Goal: Task Accomplishment & Management: Manage account settings

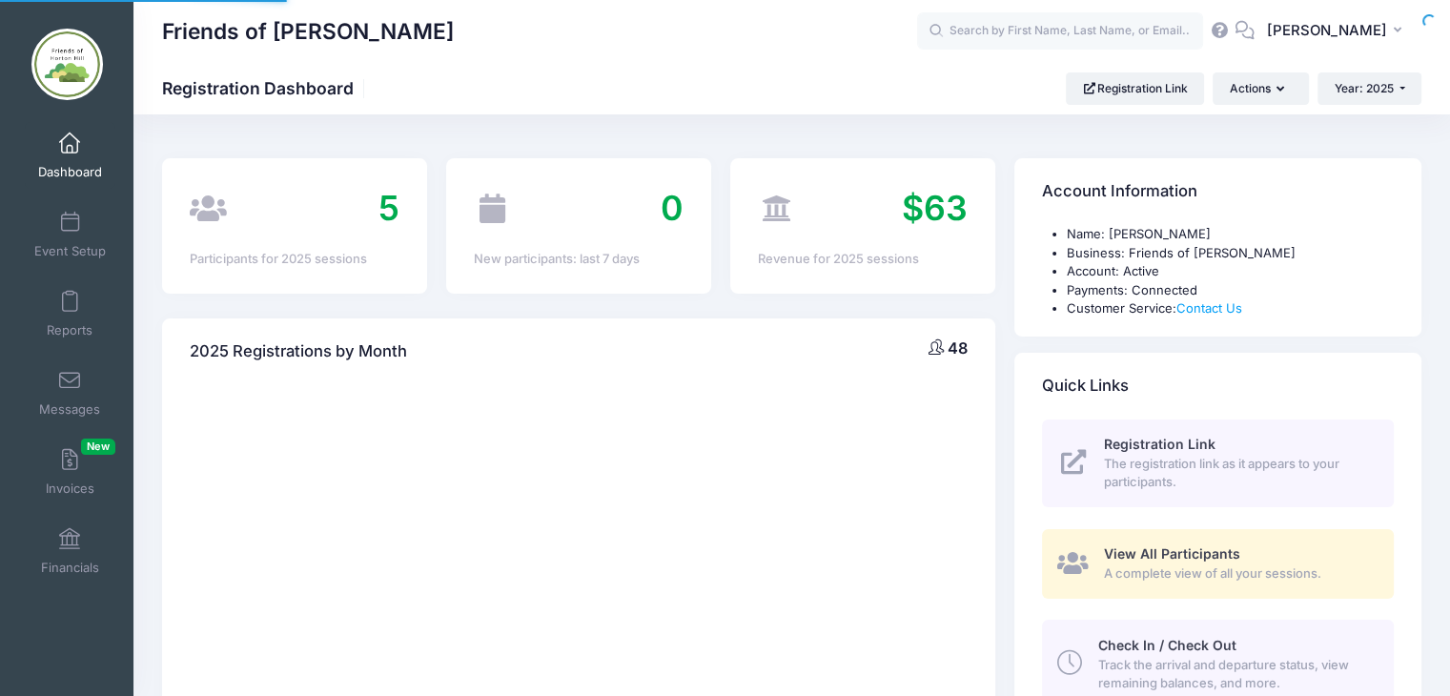
select select
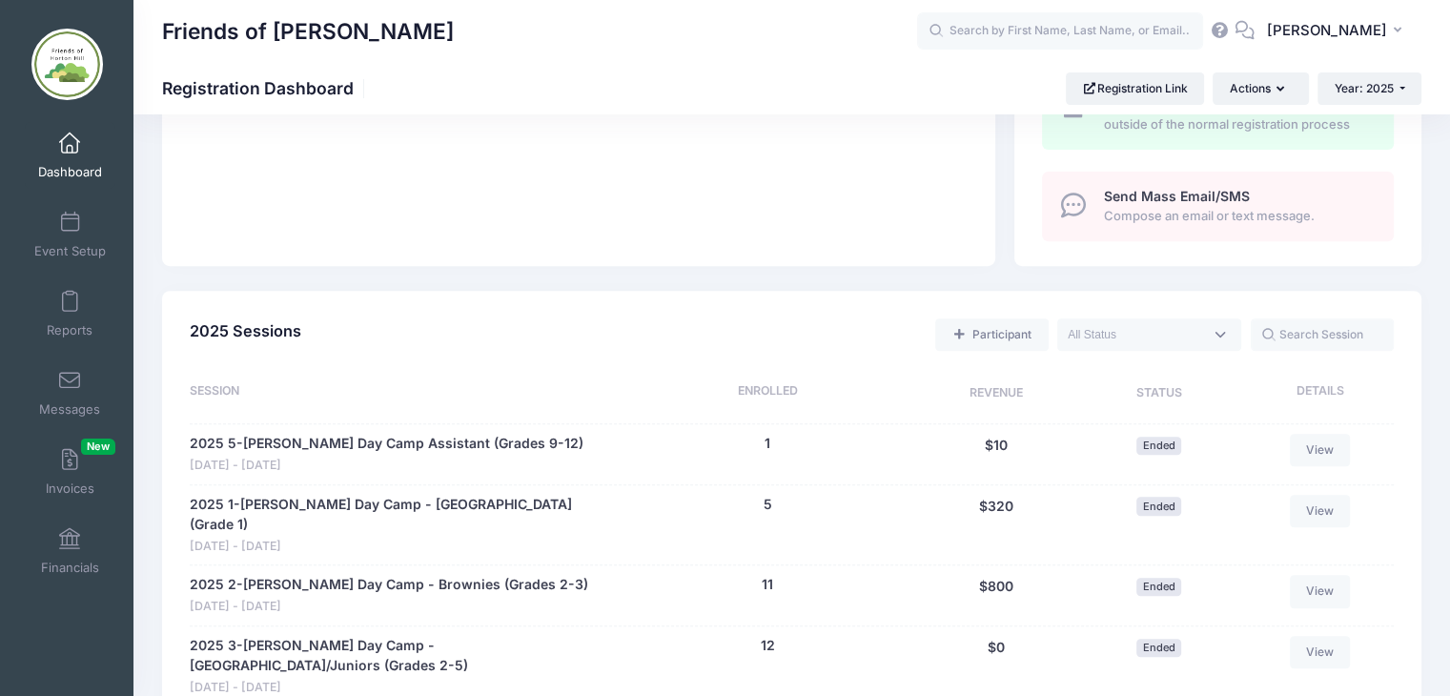
scroll to position [657, 0]
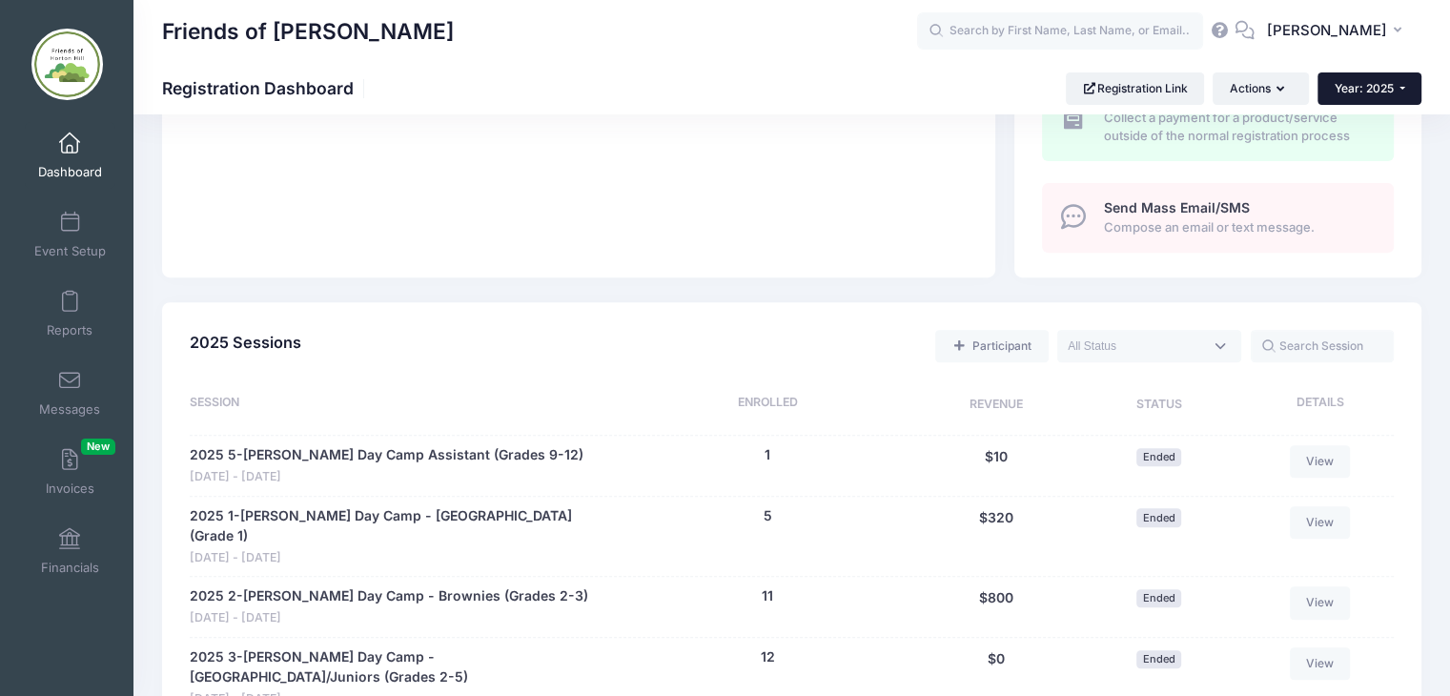
click at [1419, 94] on button "Year: 2025" at bounding box center [1370, 88] width 104 height 32
click at [1378, 123] on link "Year: 2026" at bounding box center [1380, 125] width 124 height 25
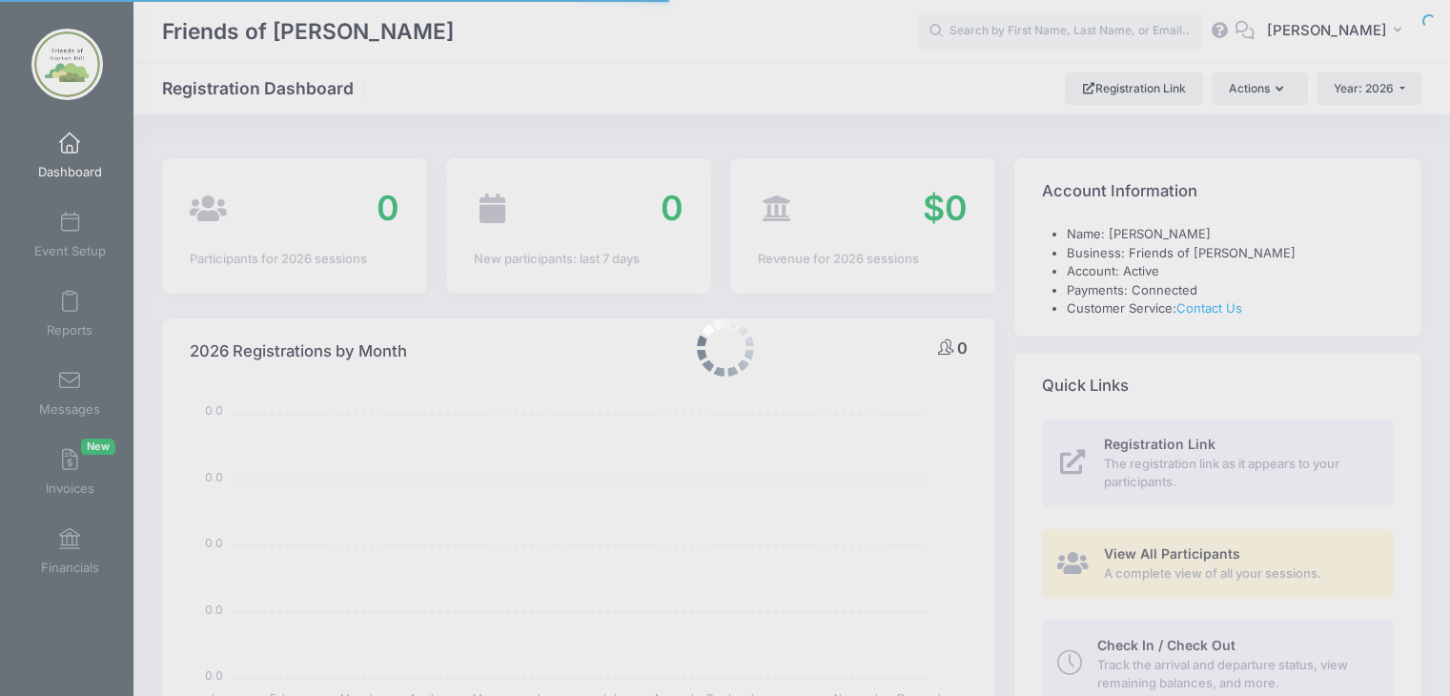
select select
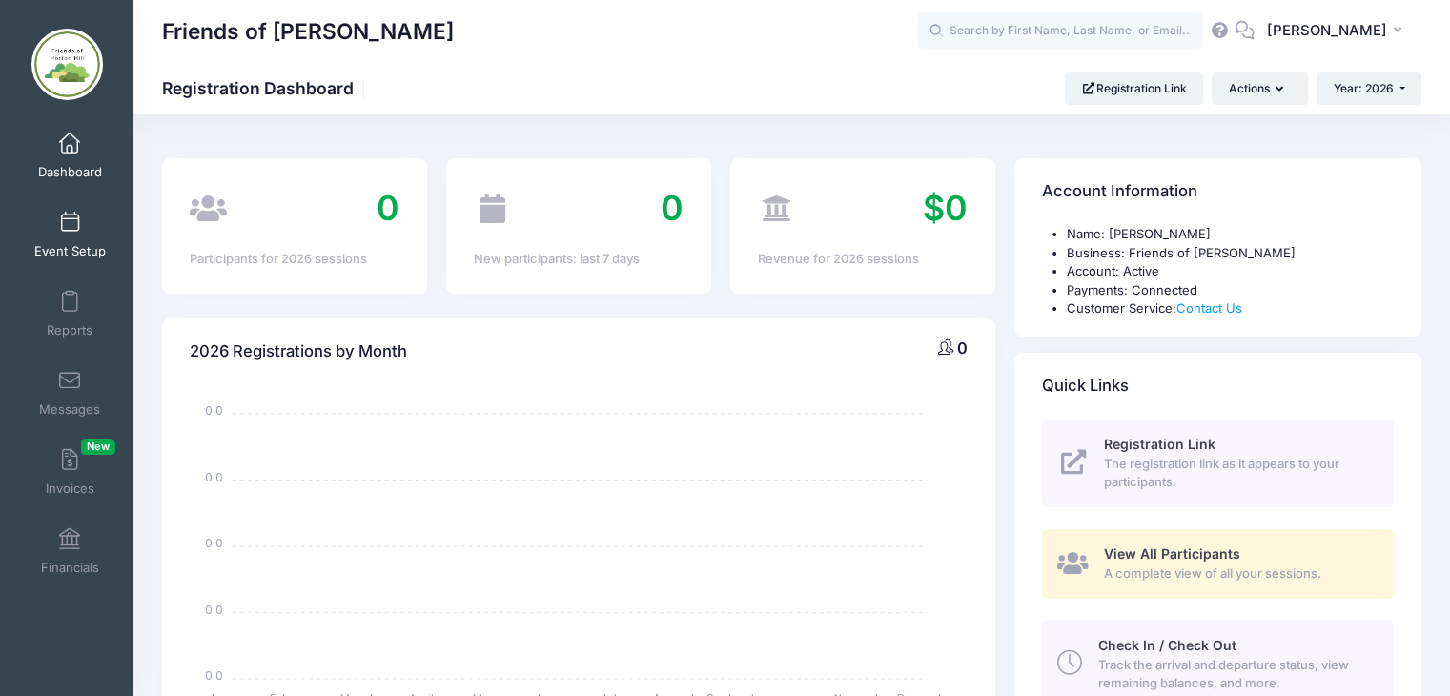
click at [70, 227] on span at bounding box center [70, 223] width 0 height 21
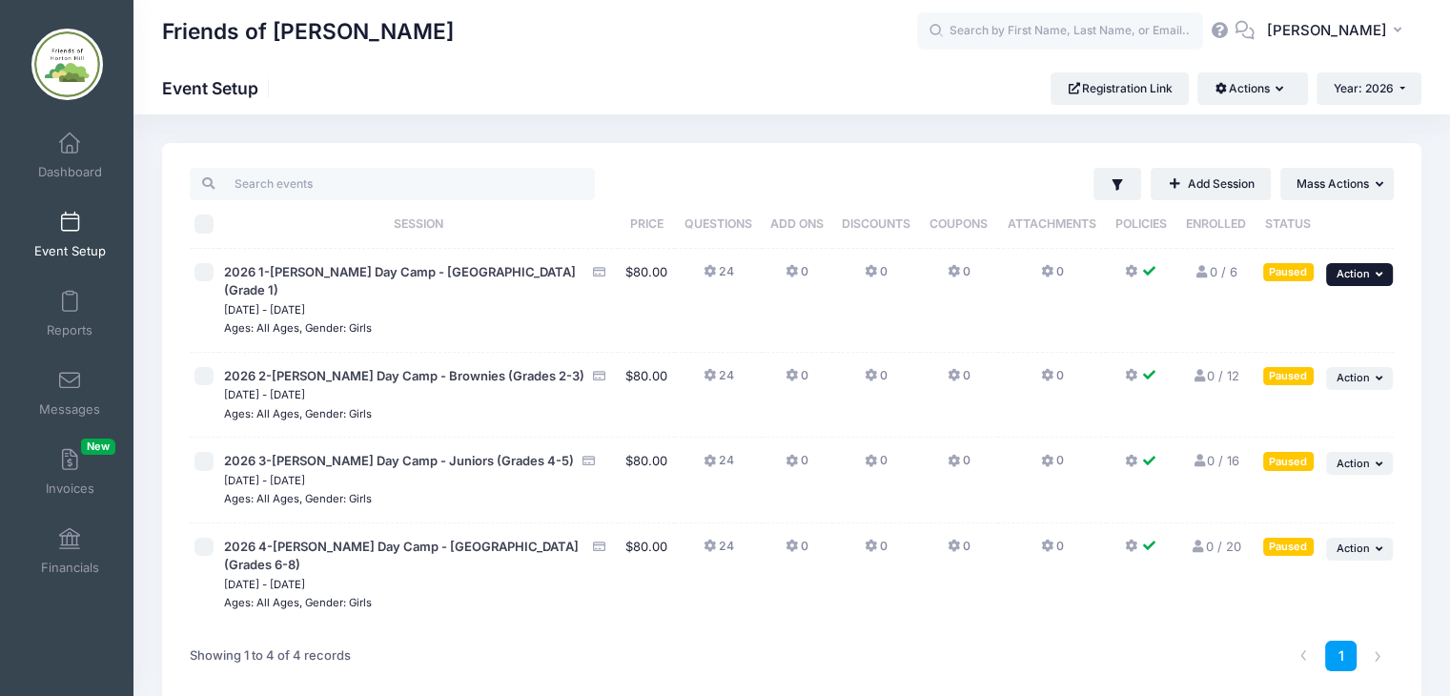
click at [1380, 269] on icon "button" at bounding box center [1381, 274] width 11 height 10
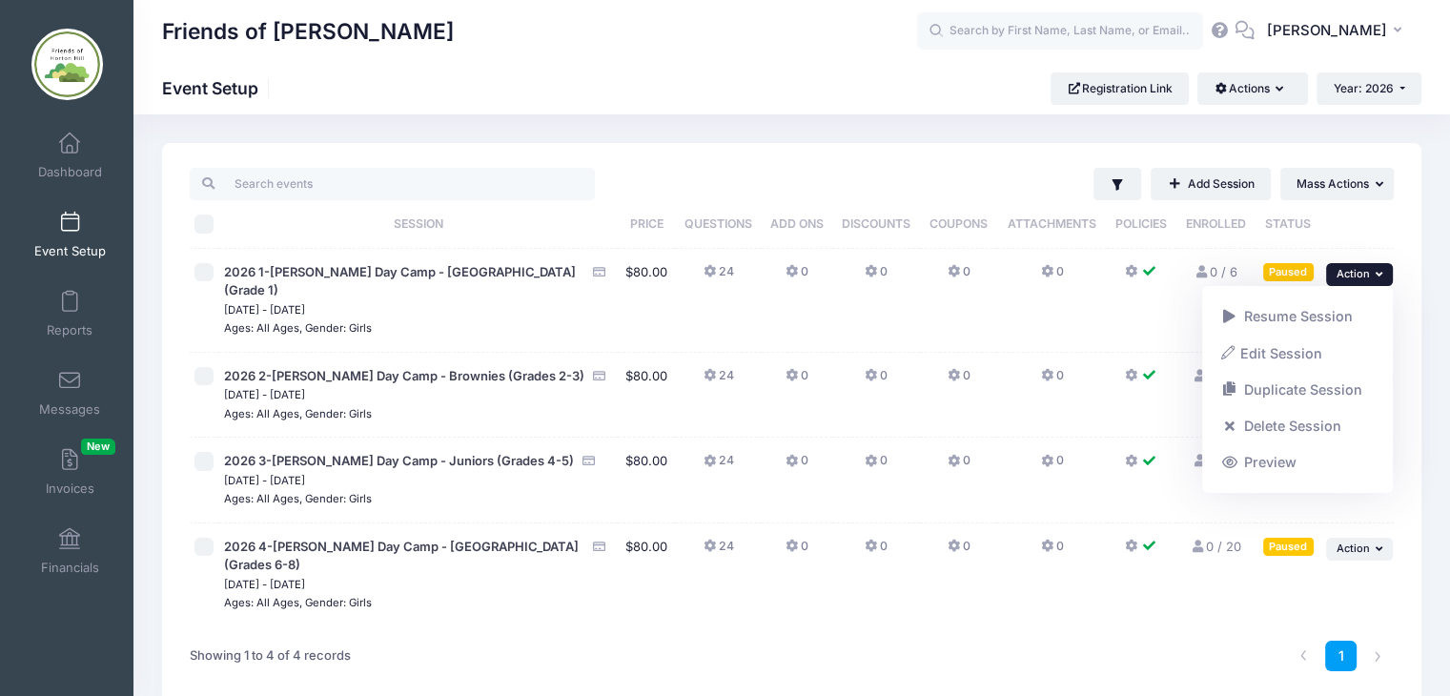
click at [1030, 629] on div "1" at bounding box center [1046, 656] width 713 height 60
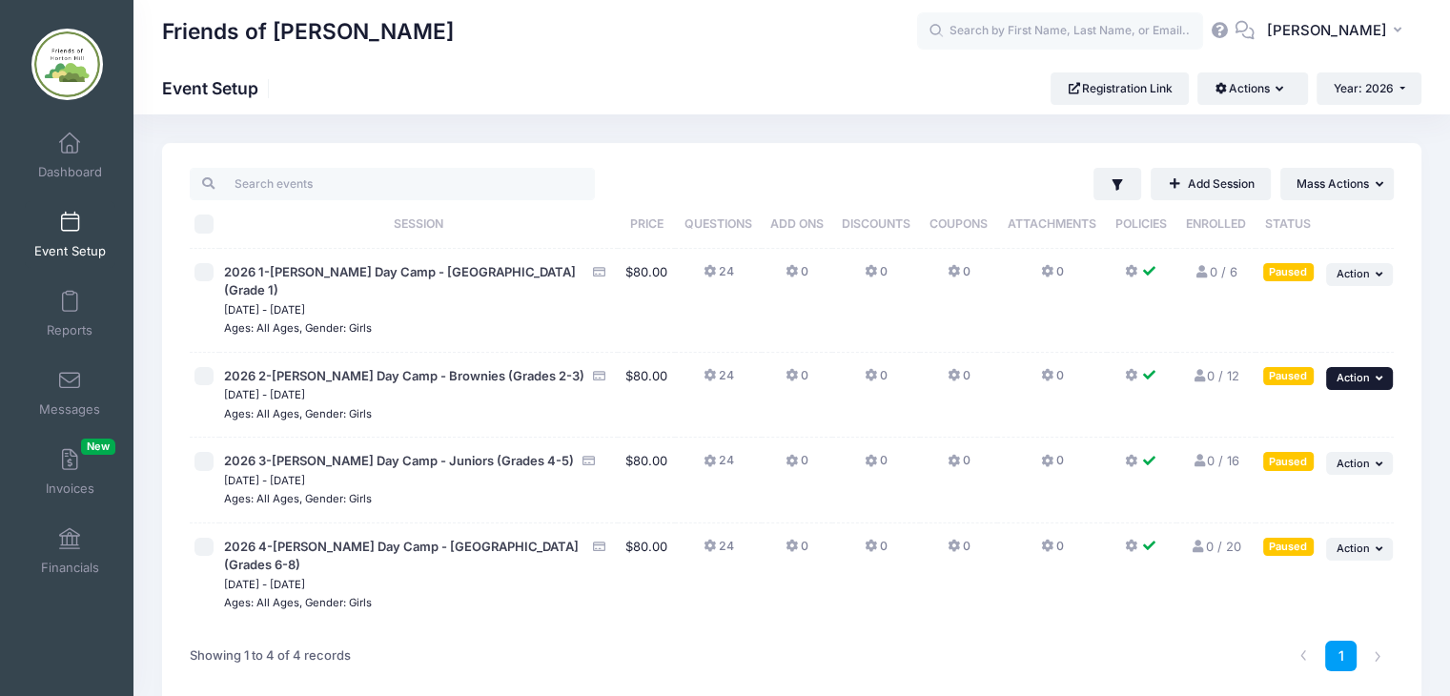
click at [1381, 373] on icon "button" at bounding box center [1381, 378] width 11 height 10
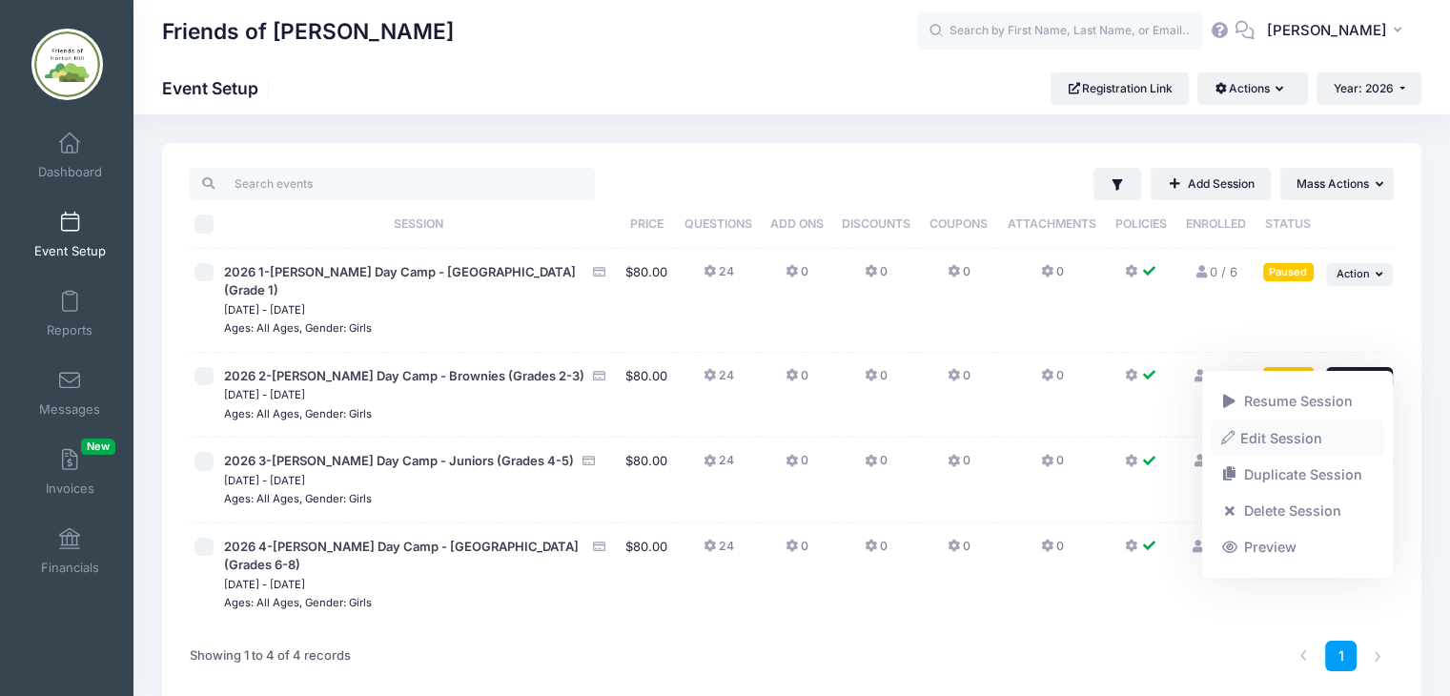
click at [1271, 434] on link "Edit Session" at bounding box center [1298, 438] width 173 height 36
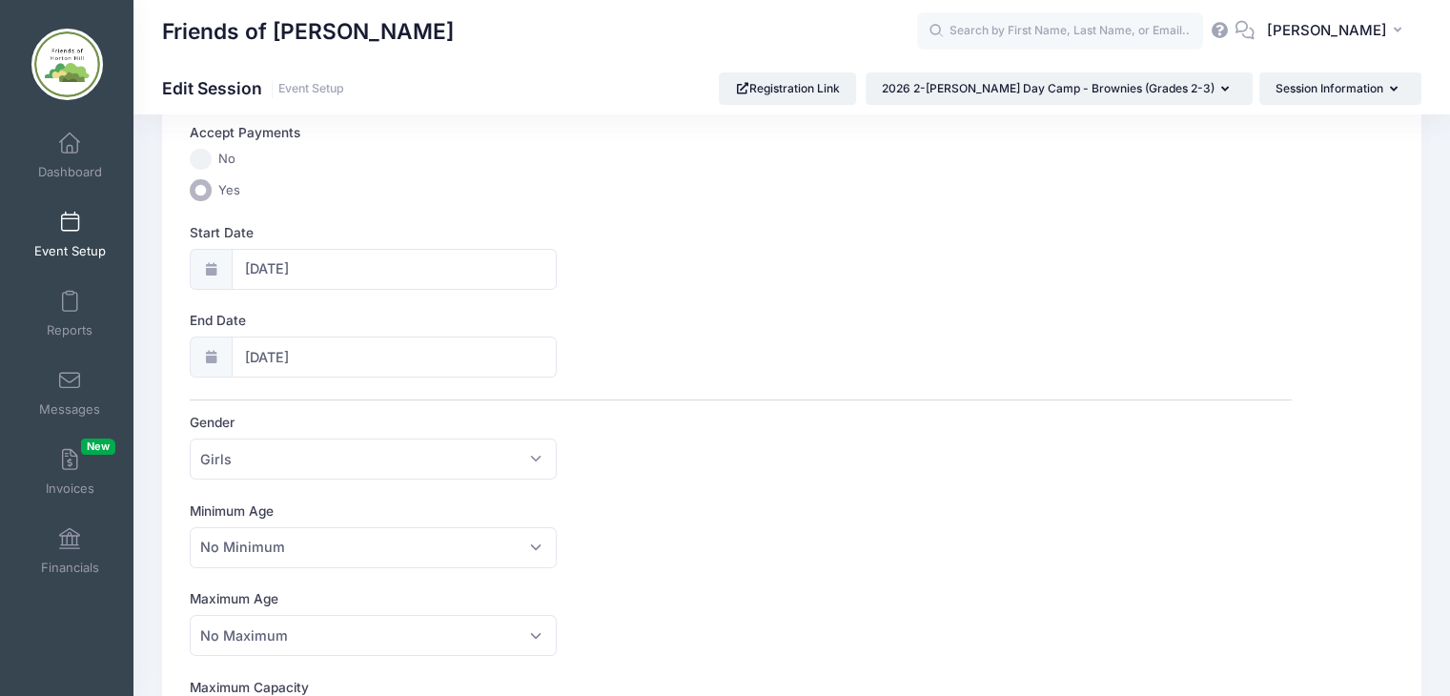
scroll to position [194, 0]
click at [1391, 90] on icon "button" at bounding box center [1397, 90] width 15 height 0
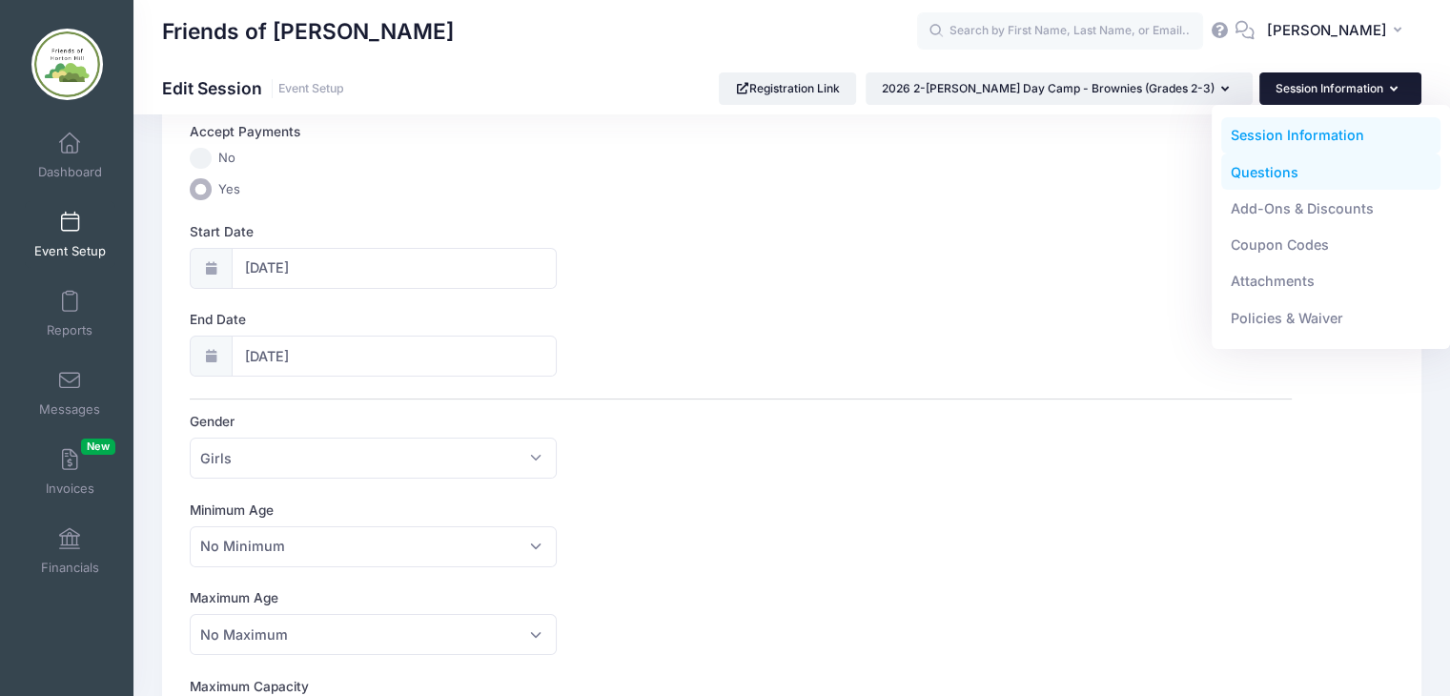
click at [1262, 176] on link "Questions" at bounding box center [1331, 172] width 220 height 36
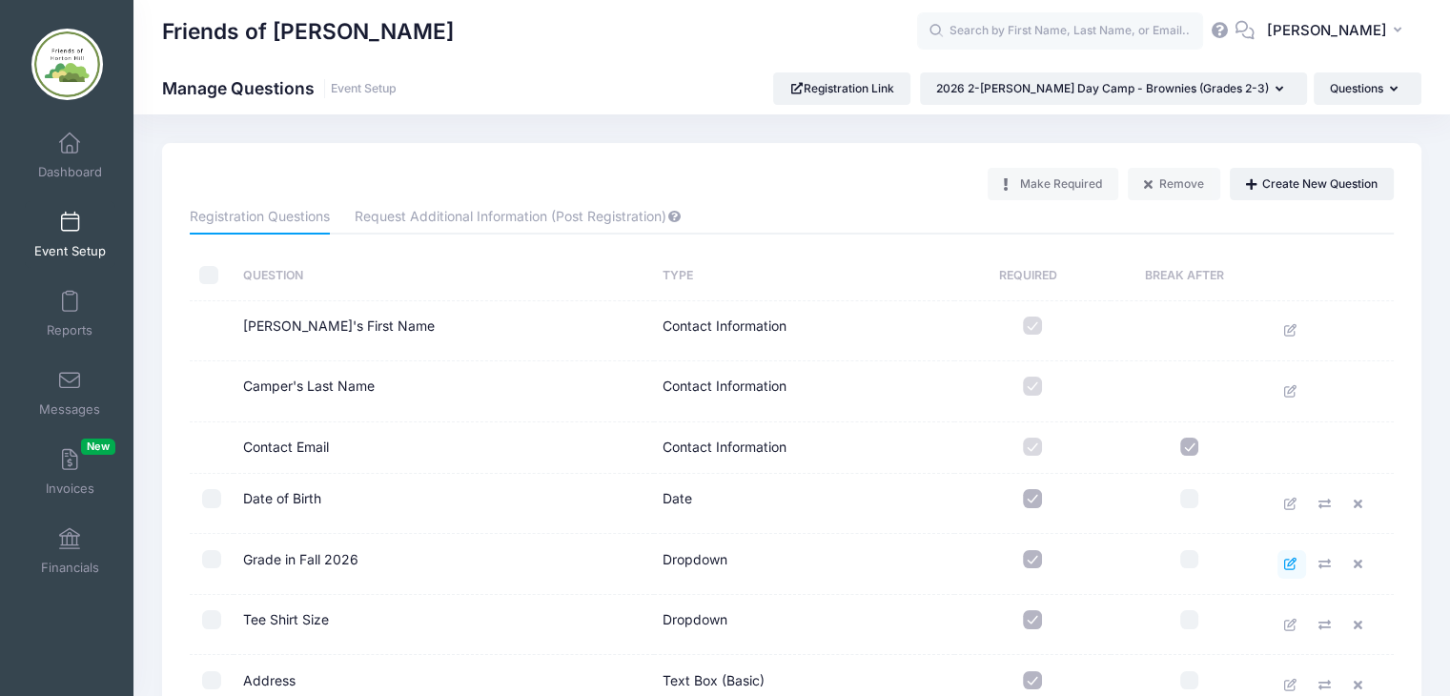
click at [1280, 555] on link at bounding box center [1292, 564] width 29 height 29
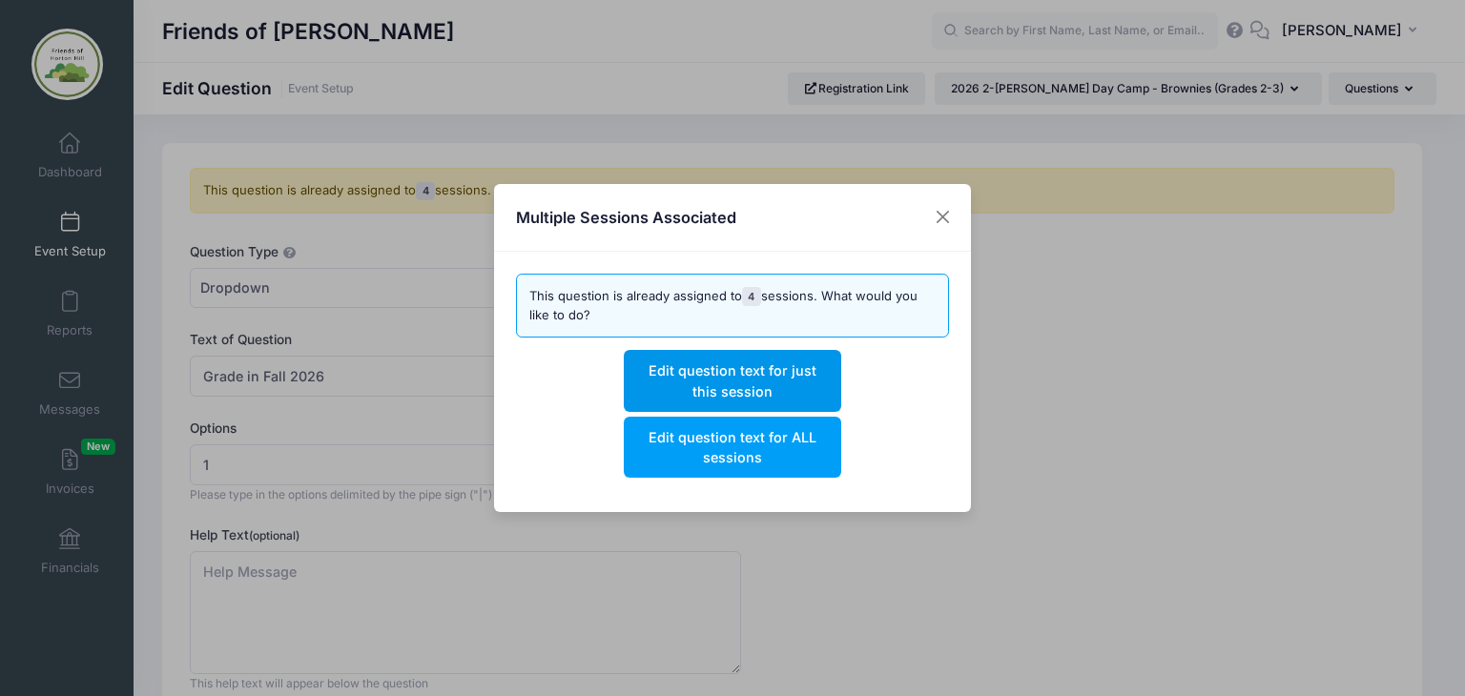
click at [716, 377] on button "Edit question text for just this session" at bounding box center [732, 380] width 216 height 61
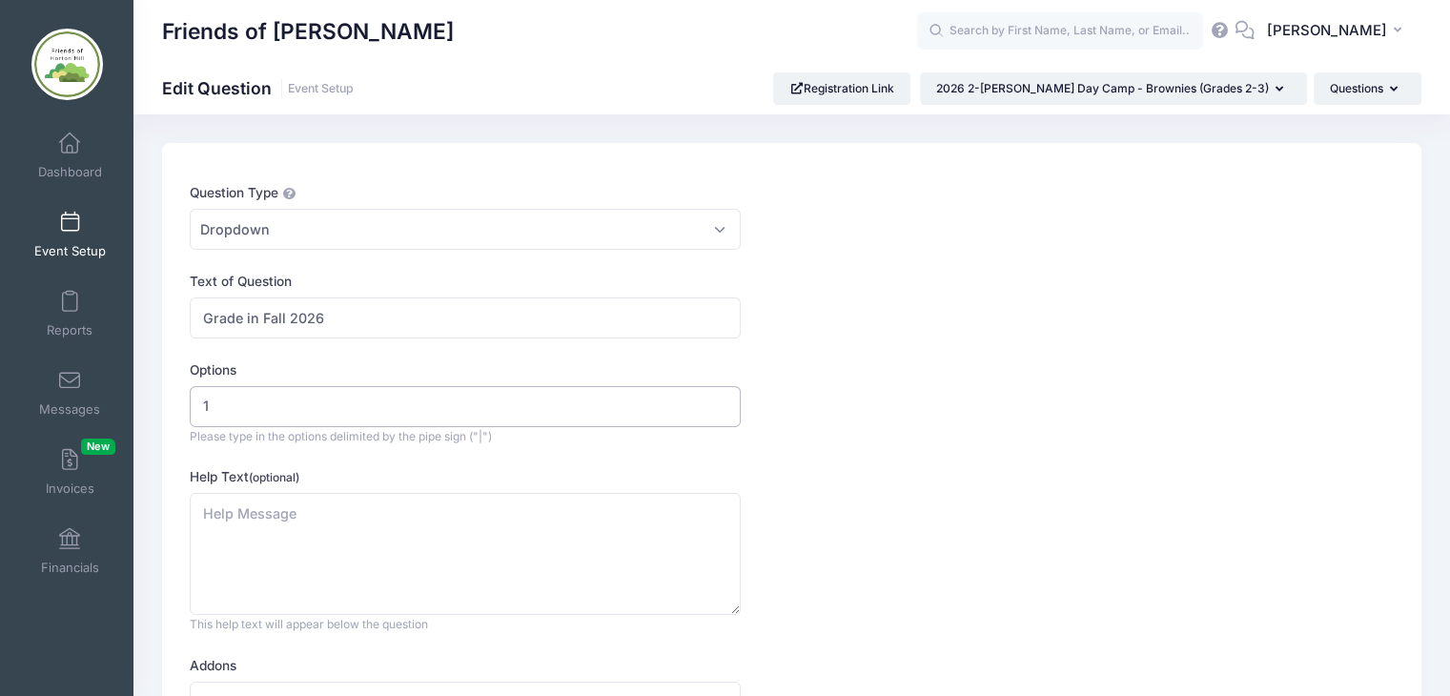
click at [236, 398] on input "1" at bounding box center [465, 406] width 551 height 41
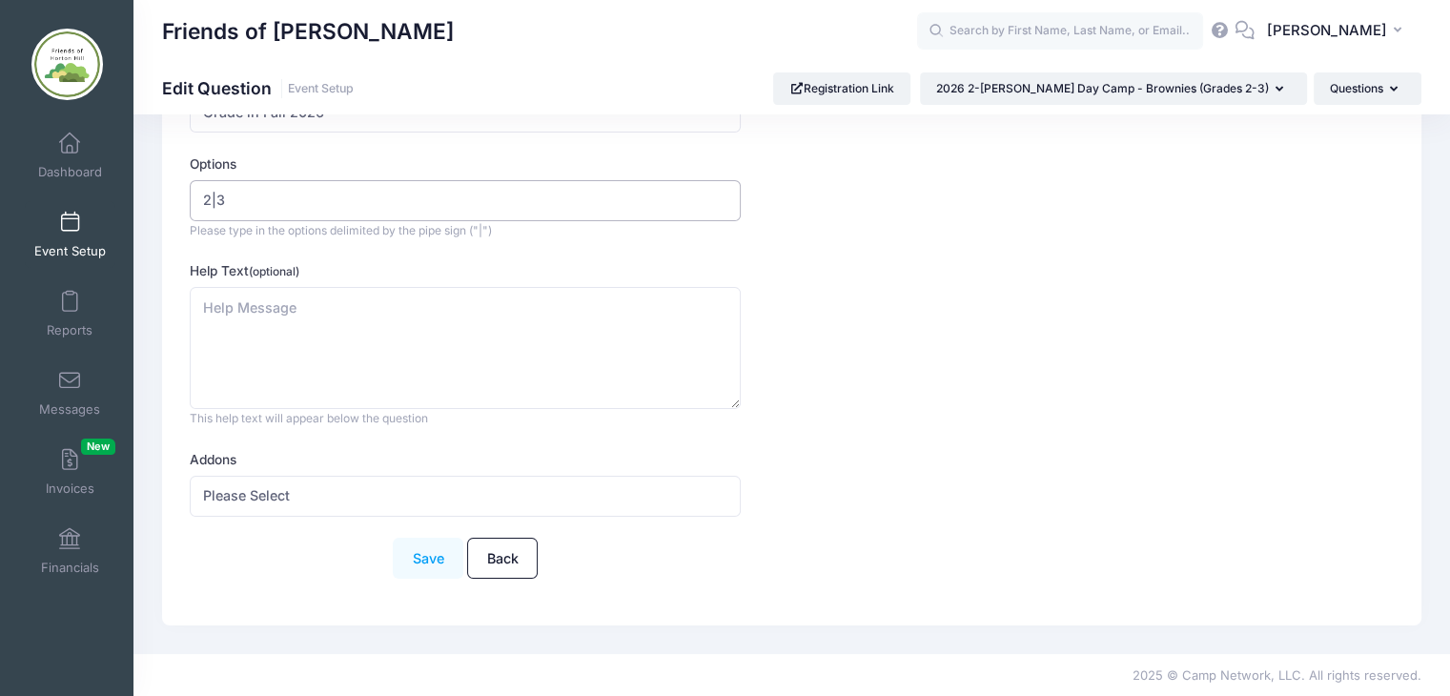
type input "2|3"
click at [425, 552] on button "Save" at bounding box center [428, 558] width 71 height 41
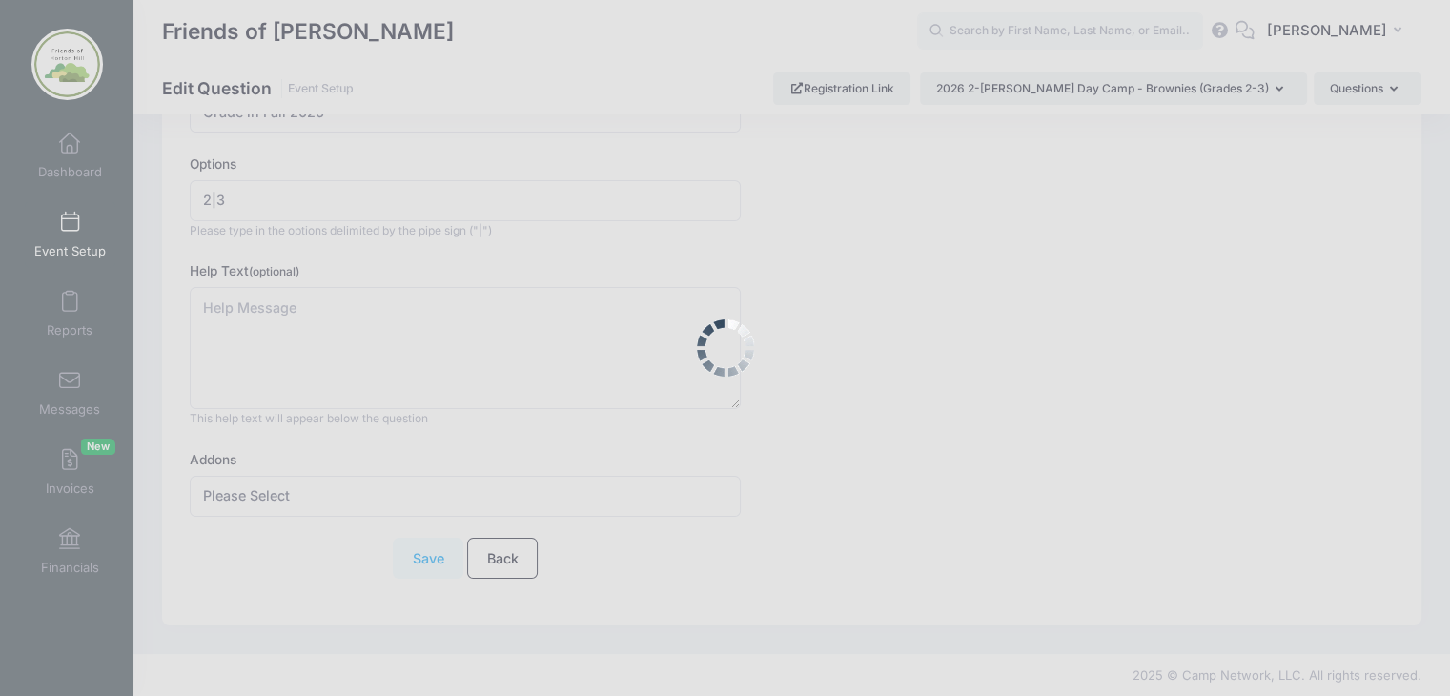
scroll to position [0, 0]
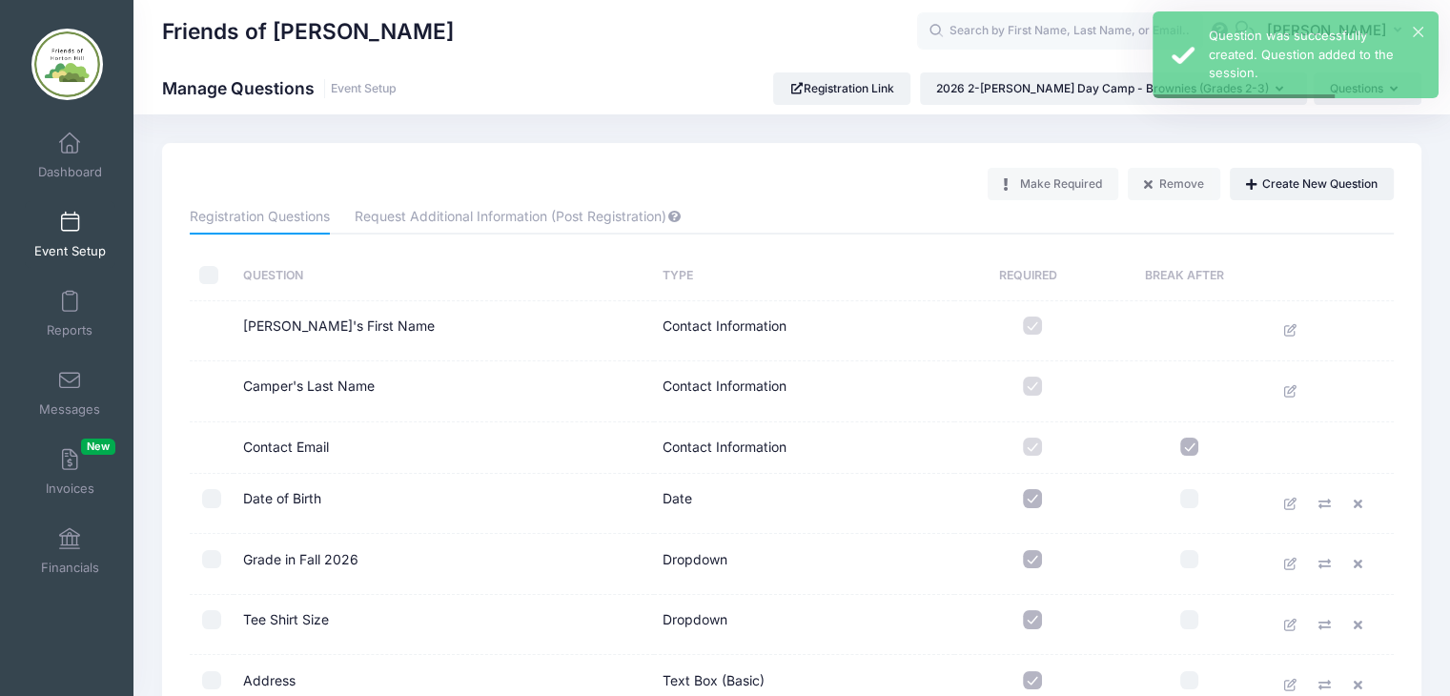
click at [65, 234] on link "Event Setup" at bounding box center [70, 234] width 91 height 67
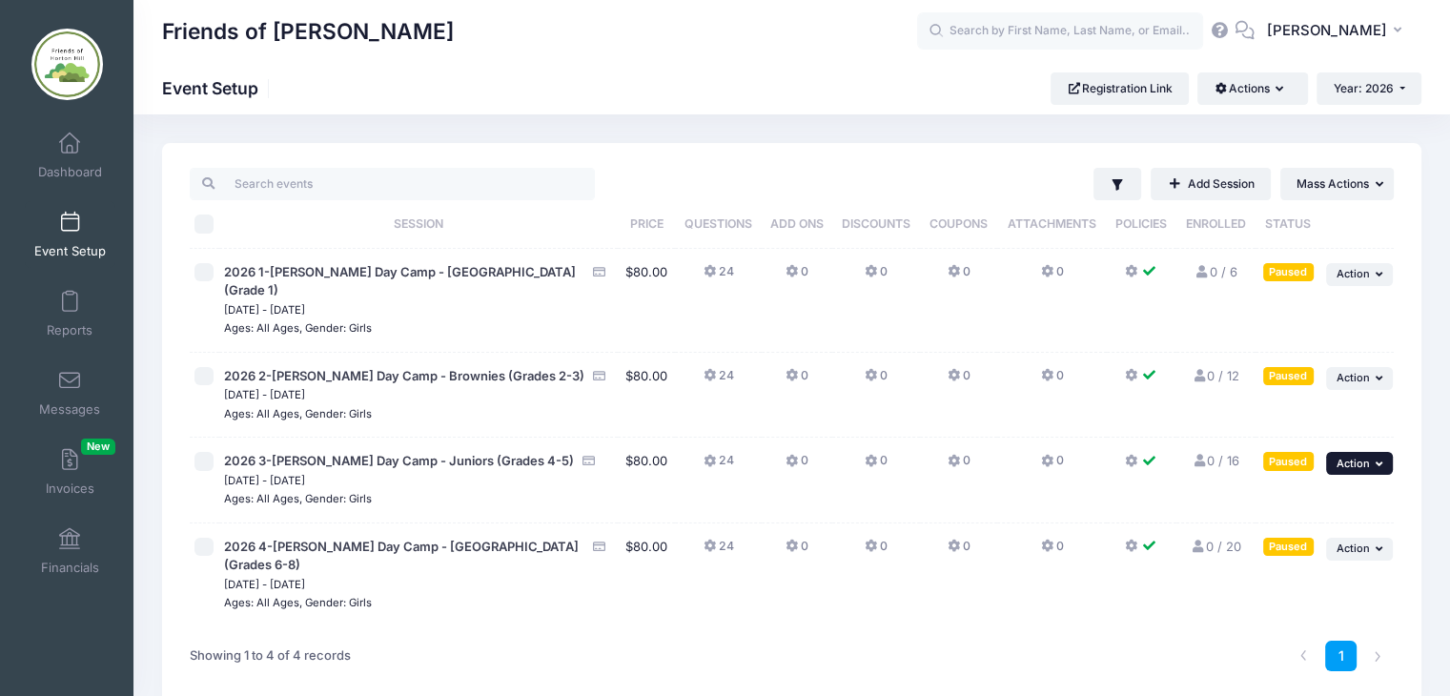
click at [1368, 457] on span "Action" at bounding box center [1353, 463] width 33 height 13
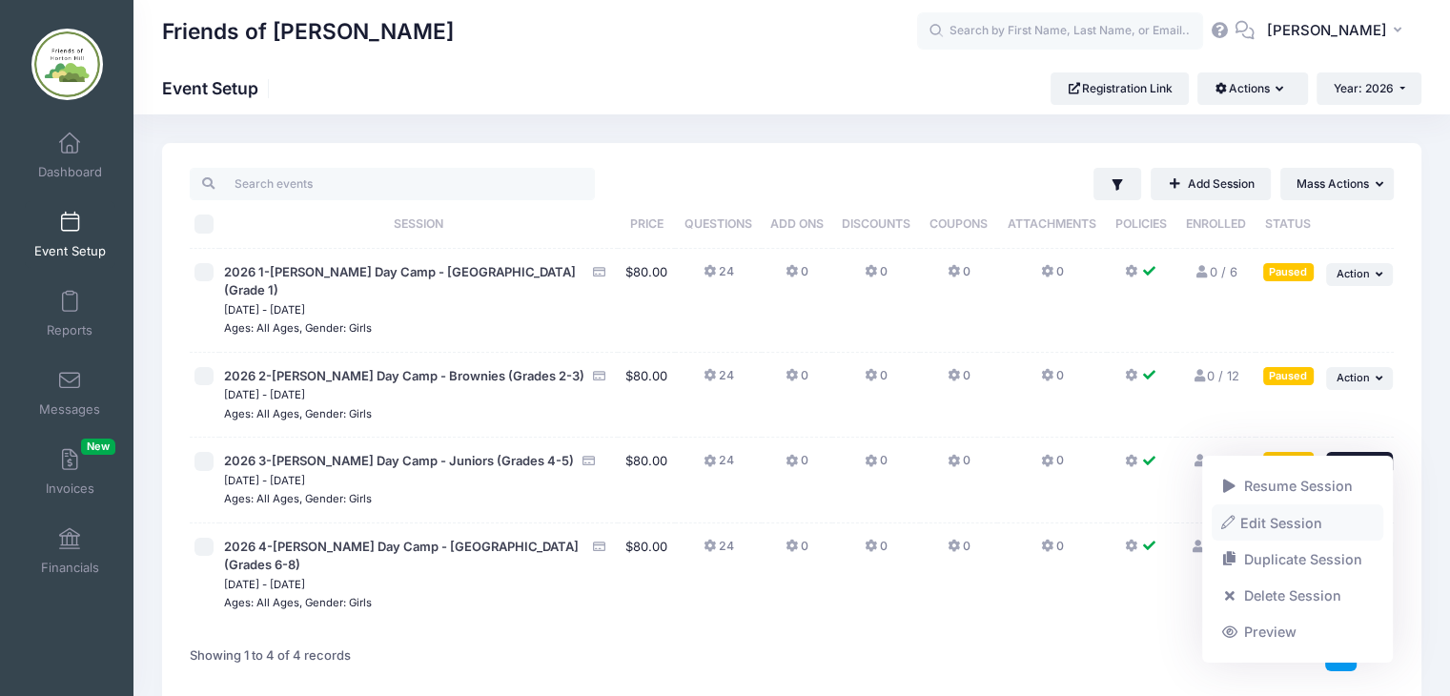
click at [1281, 523] on link "Edit Session" at bounding box center [1298, 522] width 173 height 36
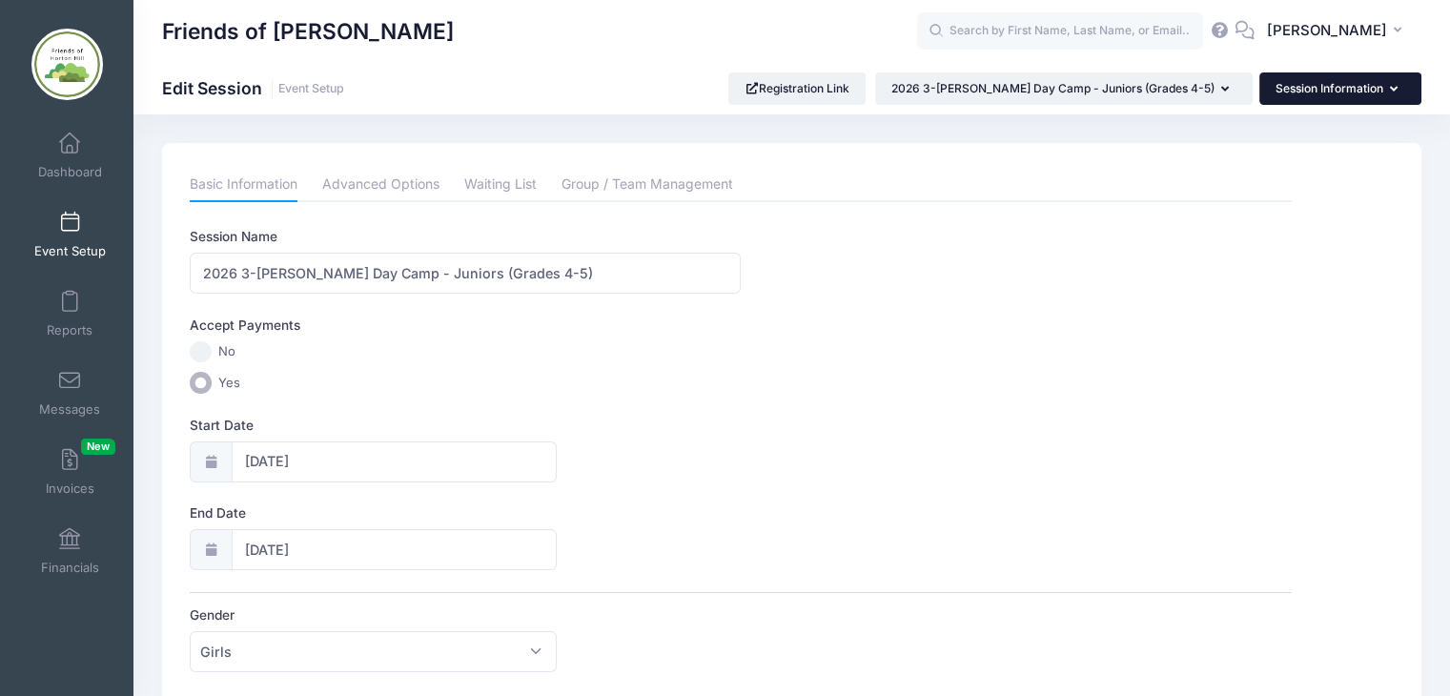
click at [1403, 95] on button "Session Information" at bounding box center [1341, 88] width 162 height 32
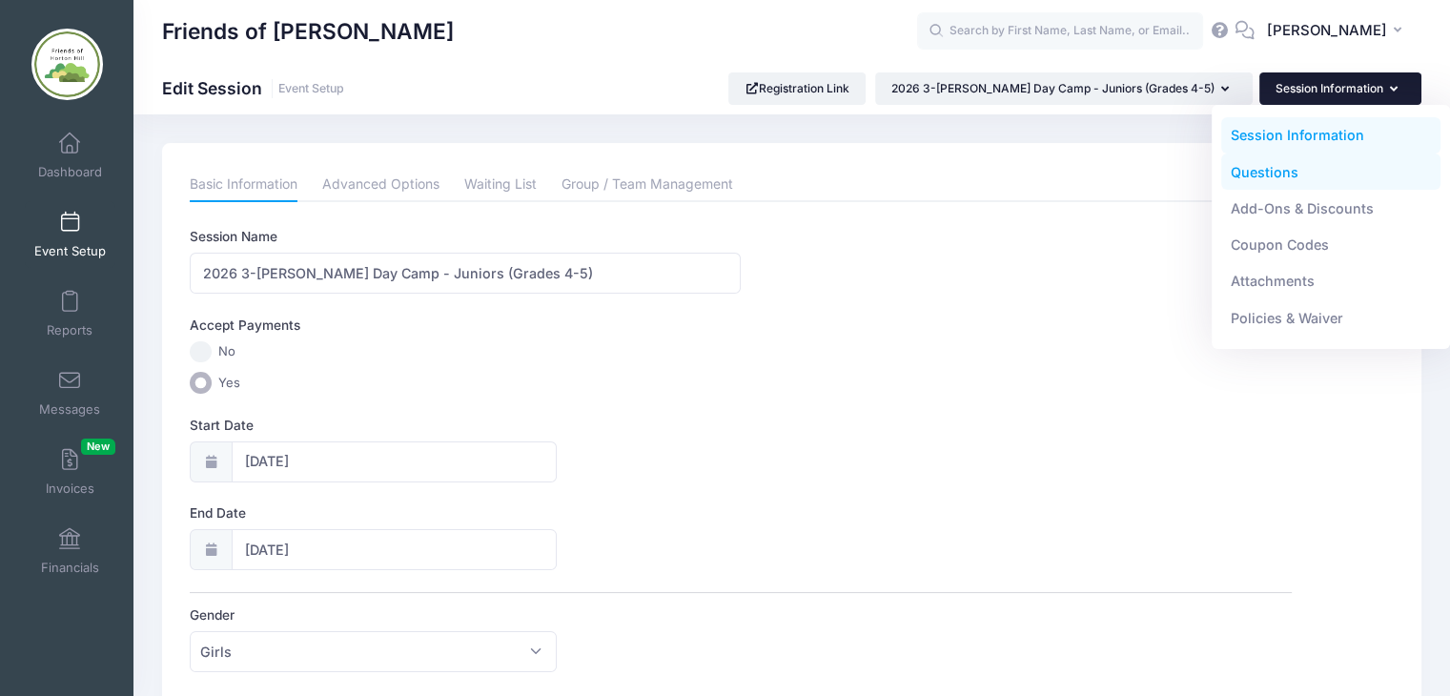
click at [1278, 166] on link "Questions" at bounding box center [1331, 172] width 220 height 36
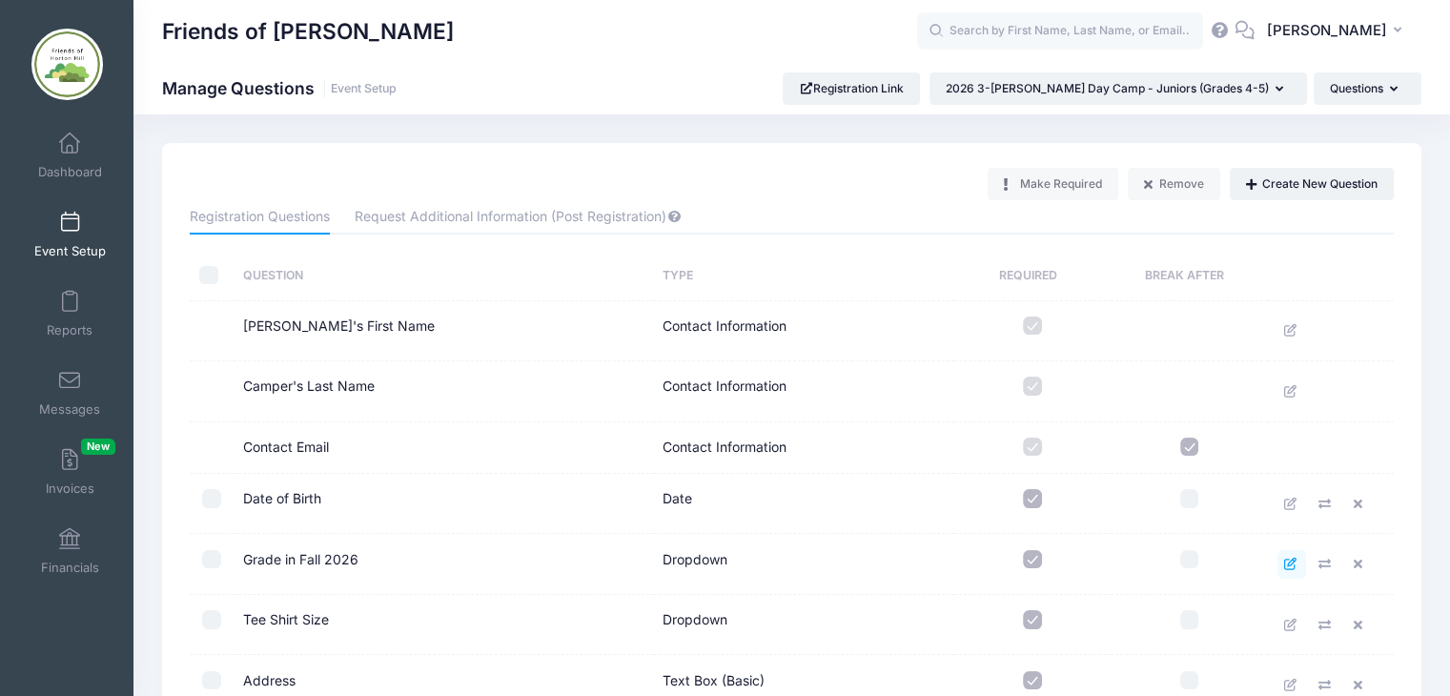
click at [1290, 563] on icon at bounding box center [1290, 564] width 15 height 12
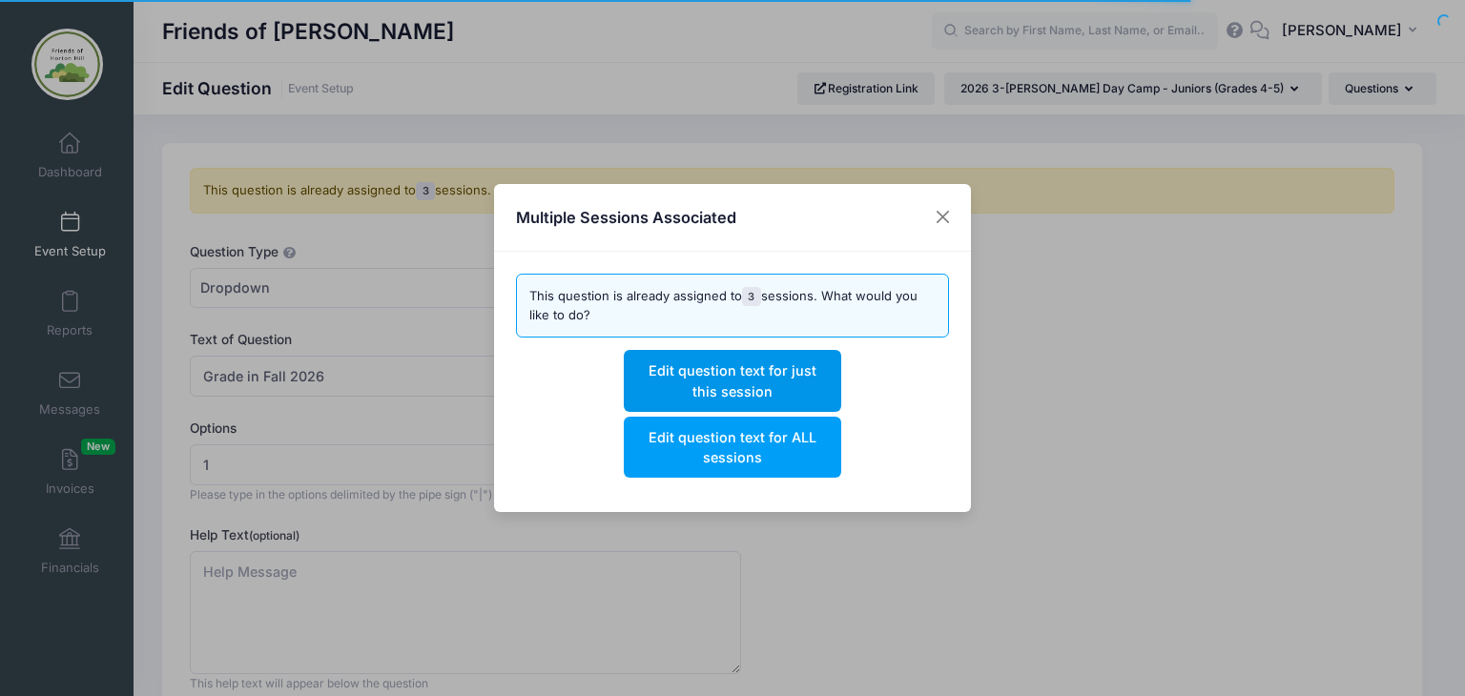
click at [723, 379] on button "Edit question text for just this session" at bounding box center [732, 380] width 216 height 61
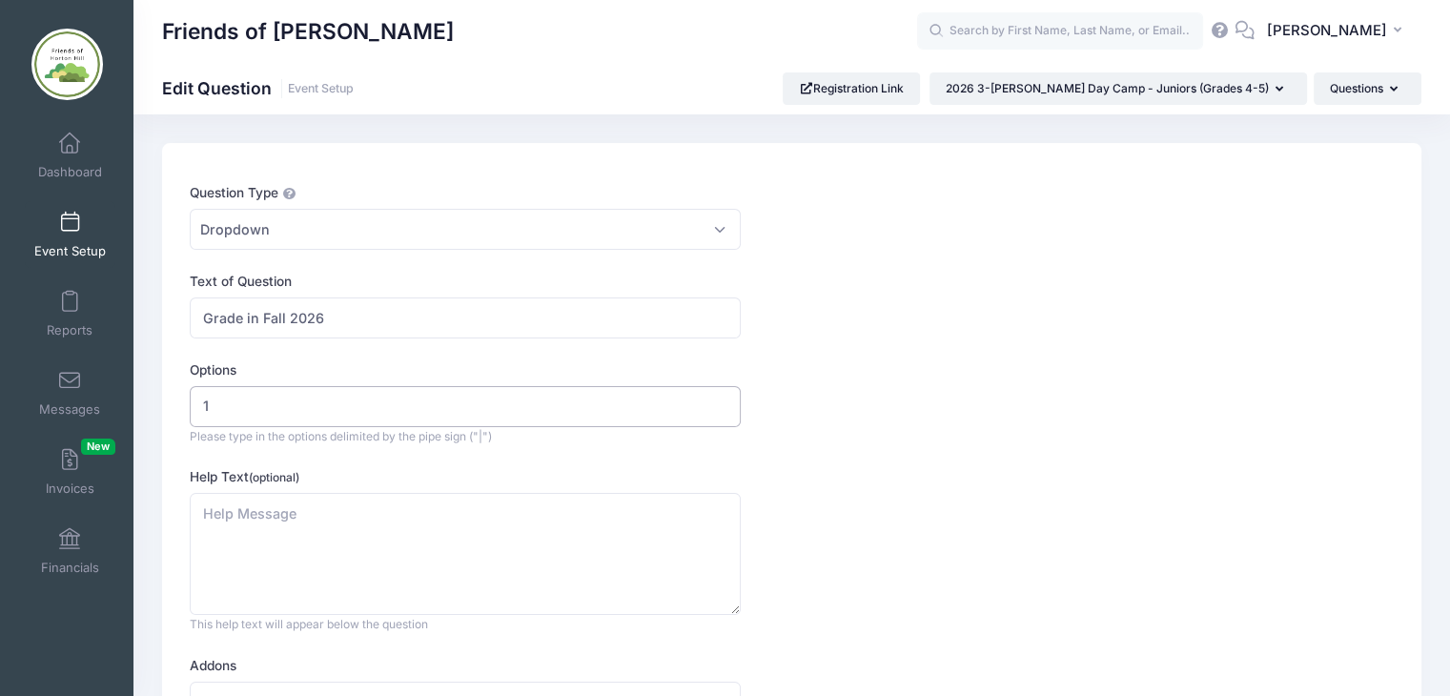
click at [238, 409] on input "1" at bounding box center [465, 406] width 551 height 41
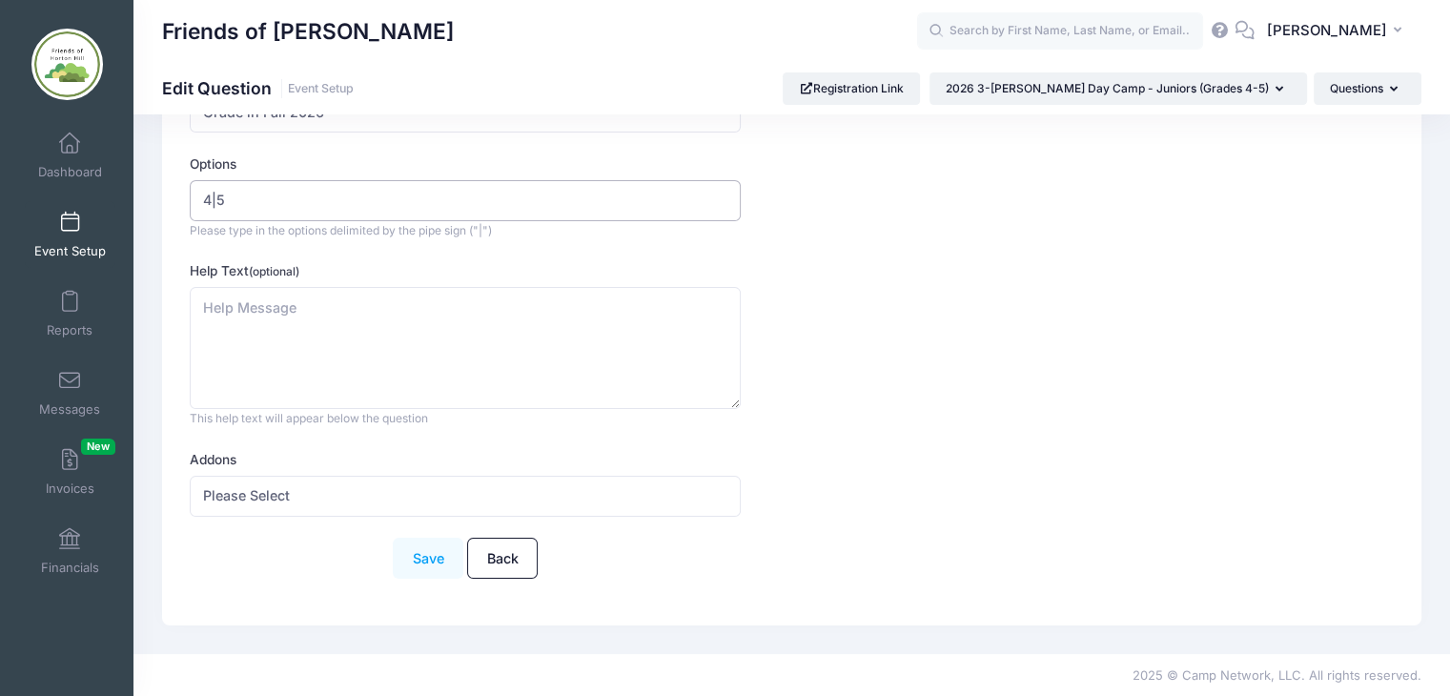
type input "4|5"
click at [434, 549] on button "Save" at bounding box center [428, 558] width 71 height 41
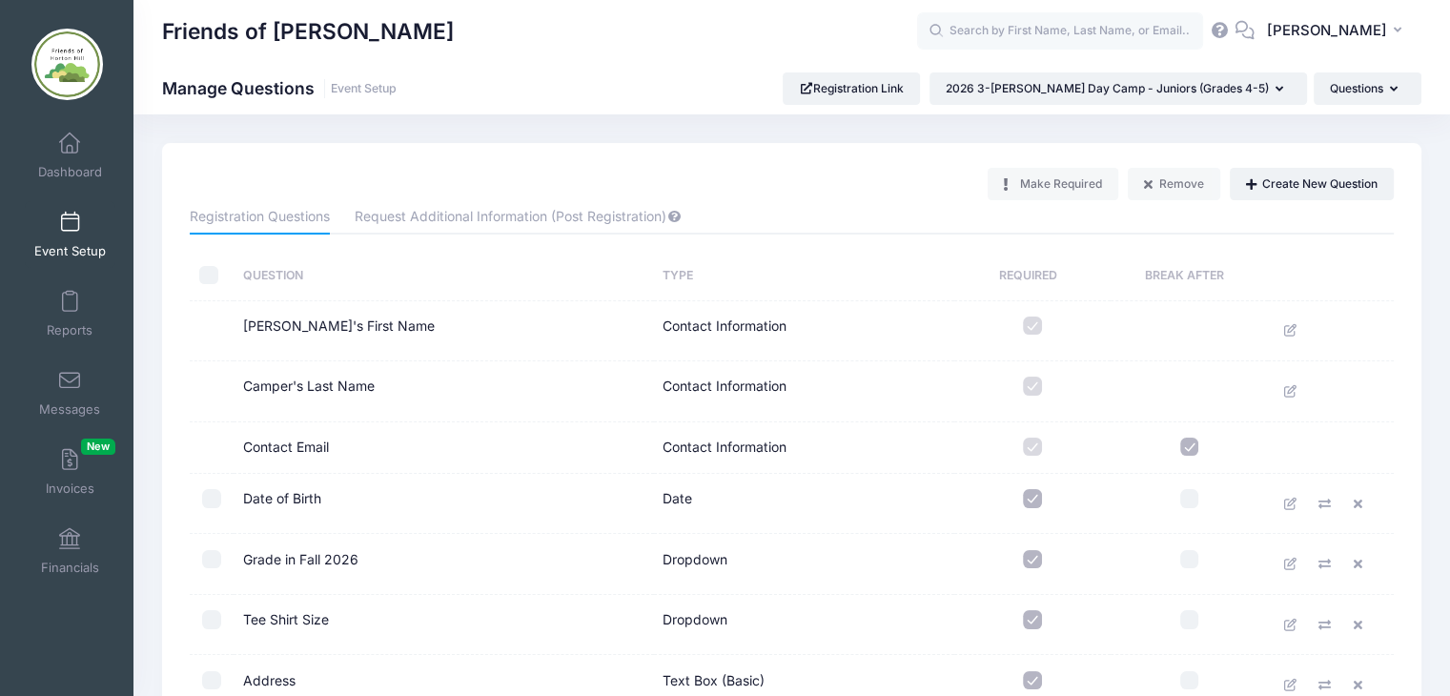
click at [70, 226] on span at bounding box center [70, 223] width 0 height 21
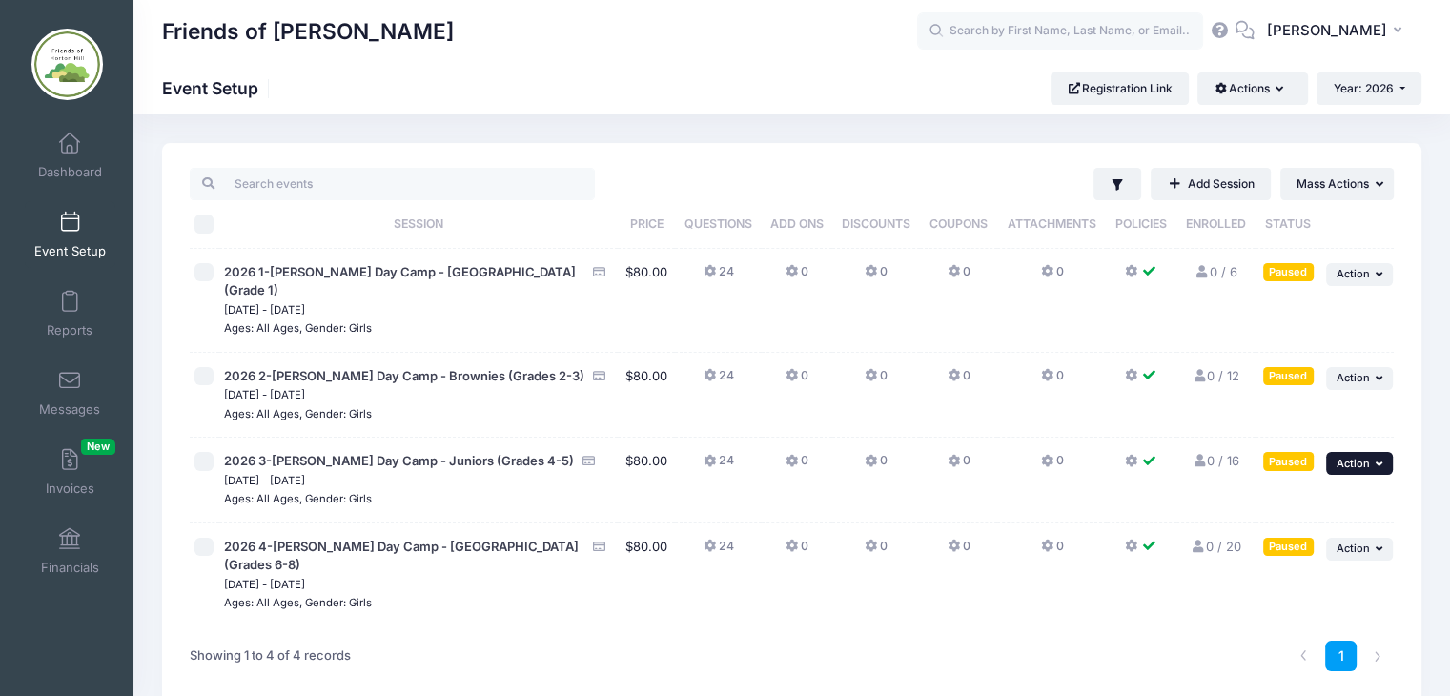
click at [1373, 452] on button "... Action" at bounding box center [1359, 463] width 67 height 23
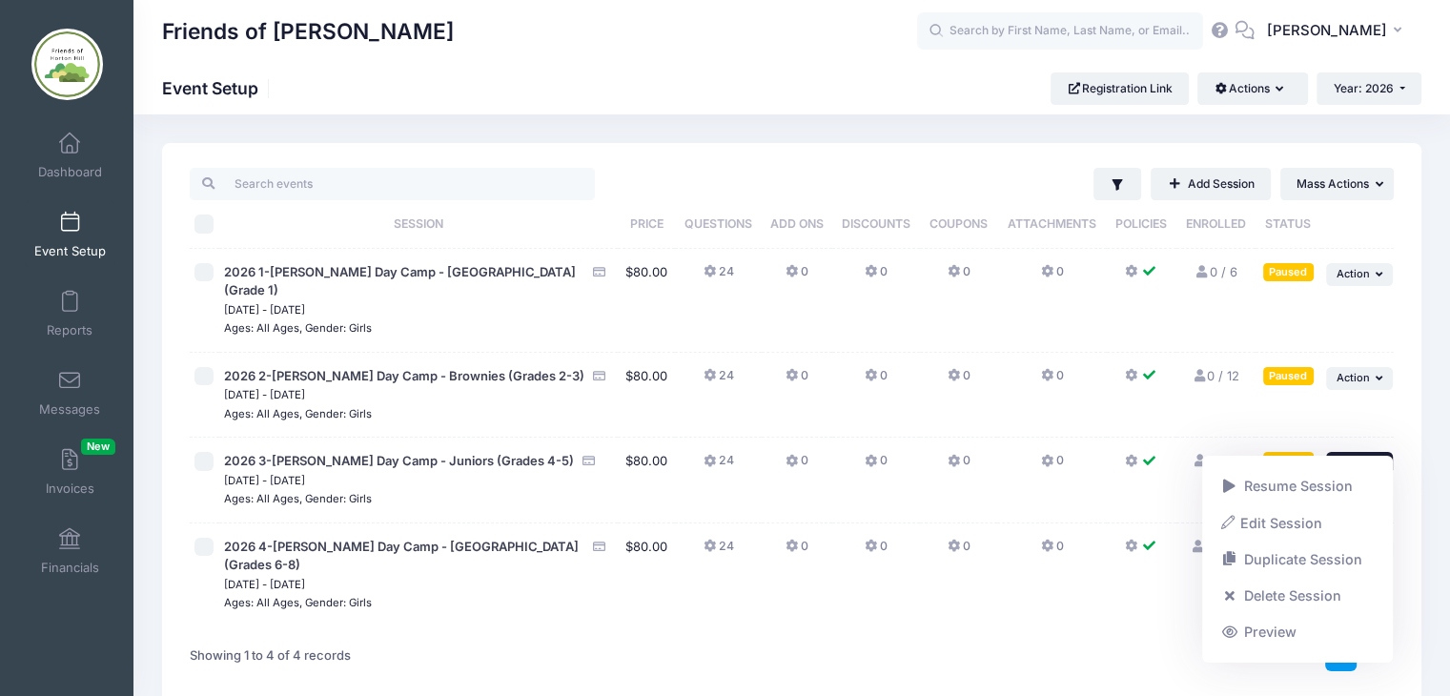
click at [986, 626] on div "1" at bounding box center [1046, 656] width 713 height 60
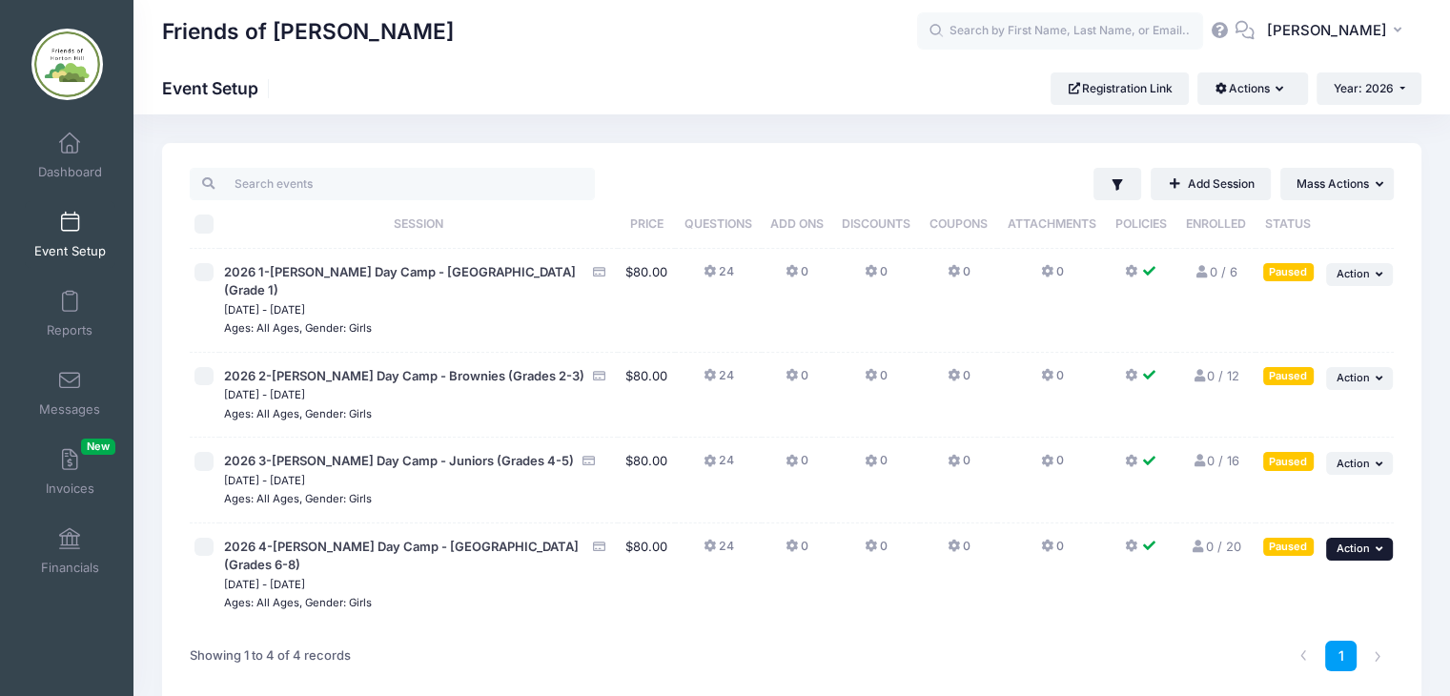
click at [1378, 543] on icon "button" at bounding box center [1381, 548] width 11 height 10
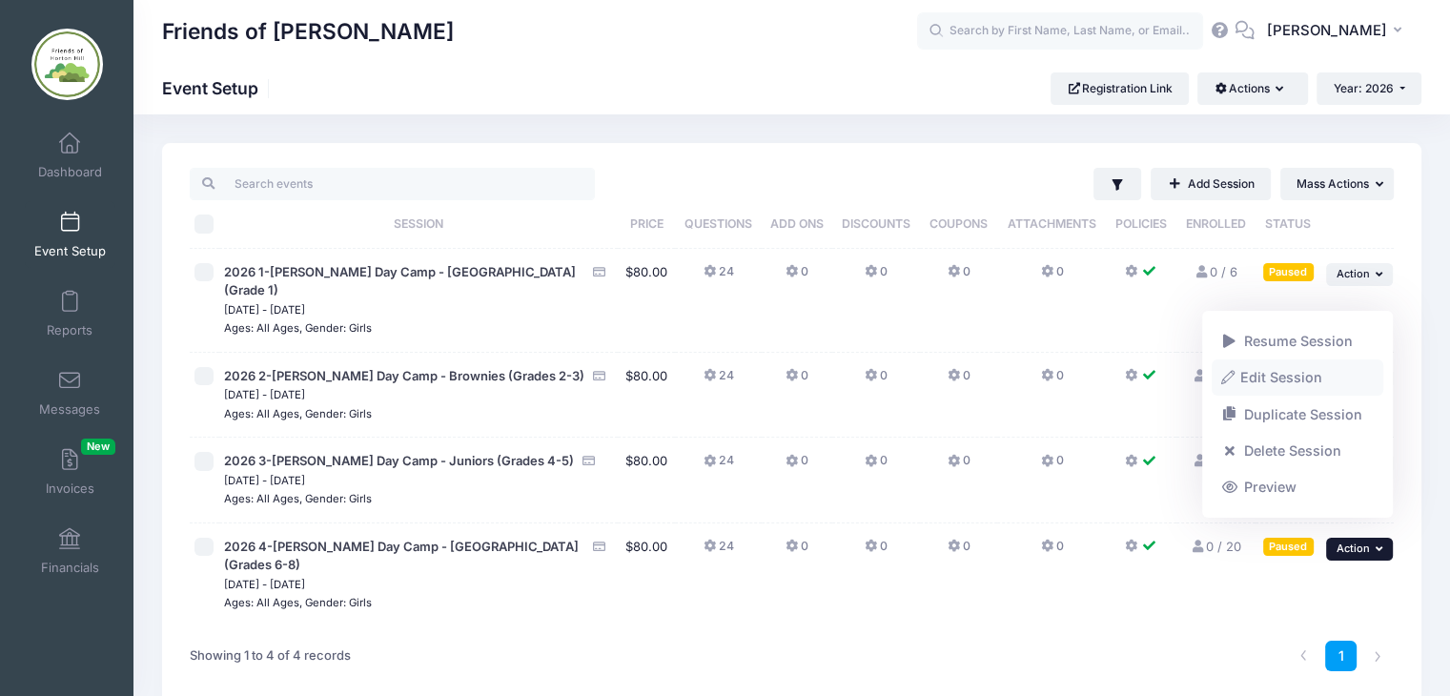
click at [1289, 379] on link "Edit Session" at bounding box center [1298, 378] width 173 height 36
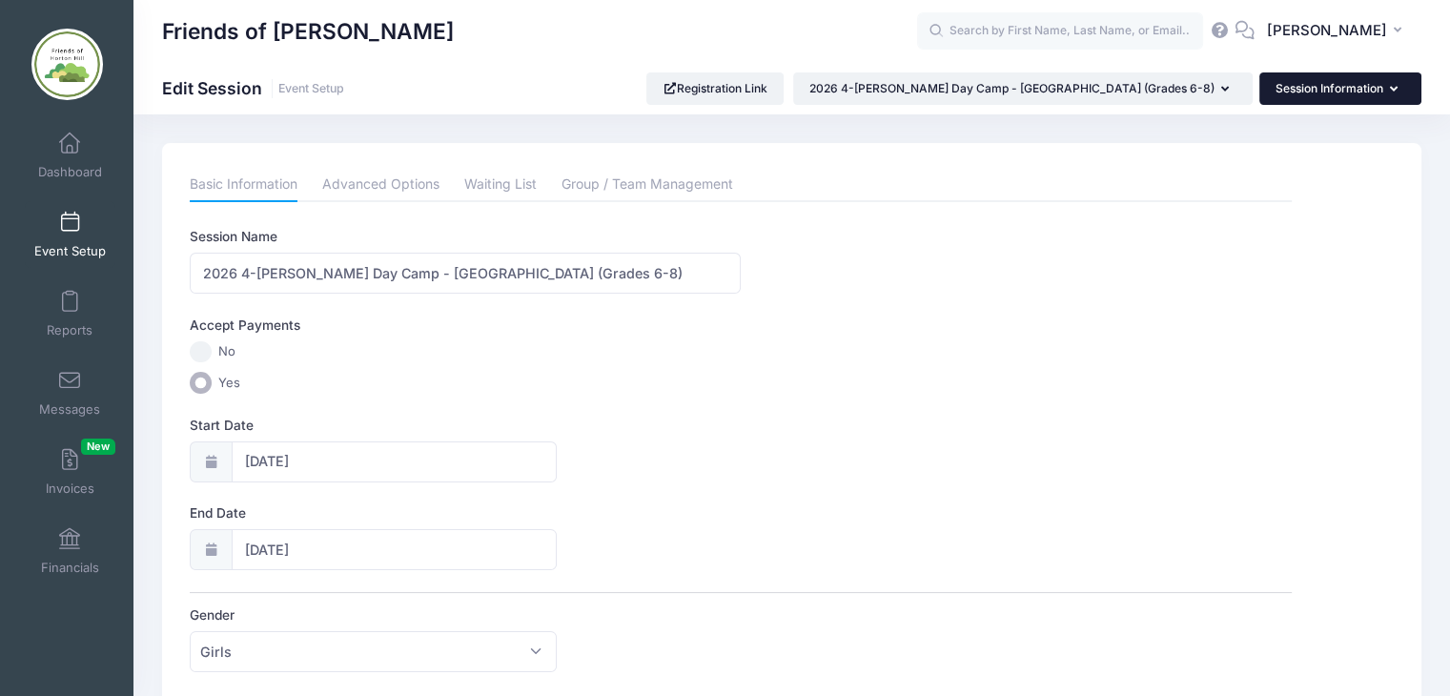
click at [1373, 86] on button "Session Information" at bounding box center [1341, 88] width 162 height 32
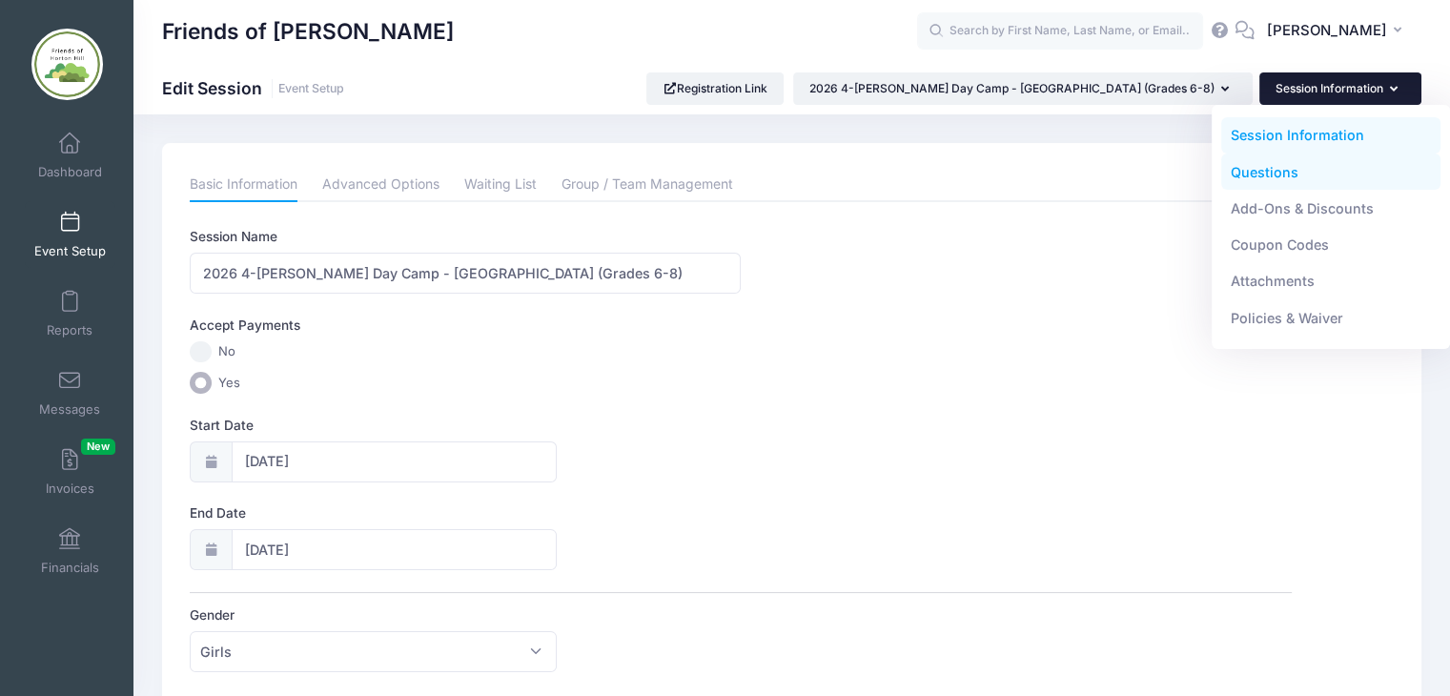
click at [1260, 173] on link "Questions" at bounding box center [1331, 172] width 220 height 36
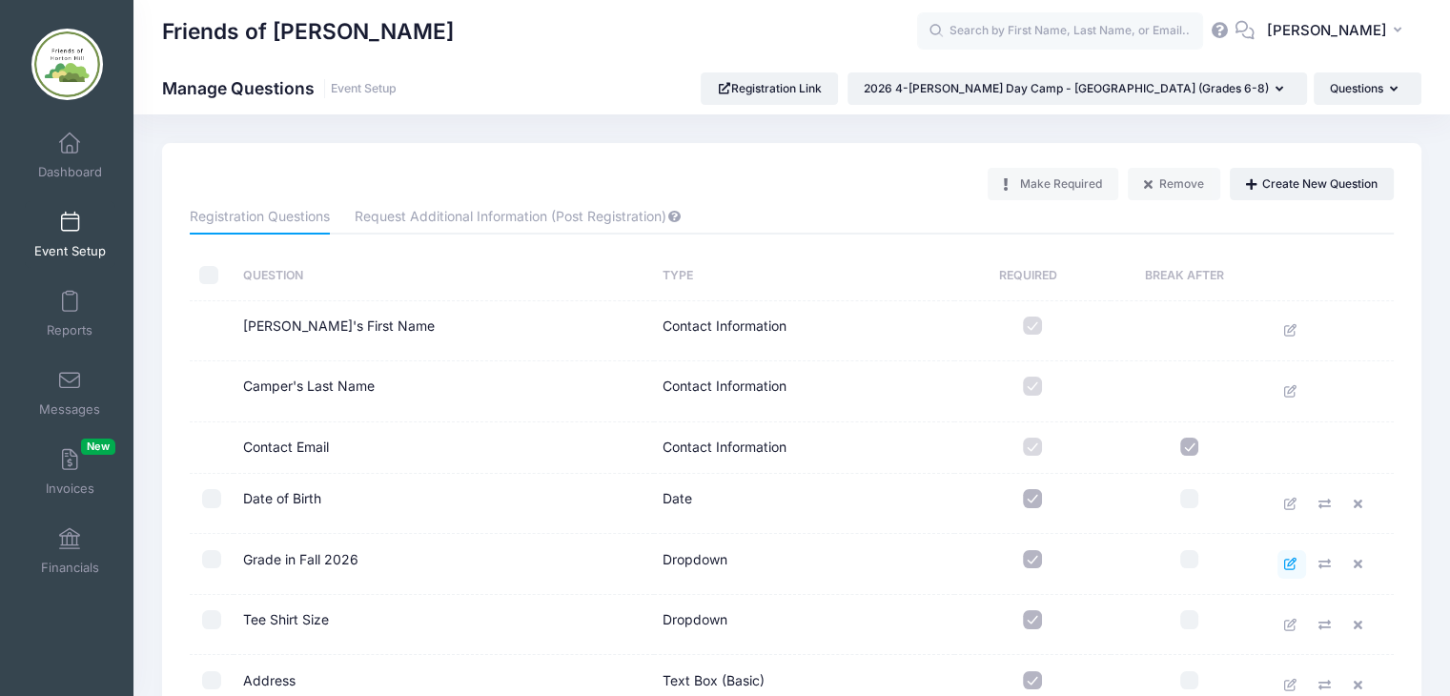
click at [1289, 567] on icon at bounding box center [1290, 564] width 15 height 12
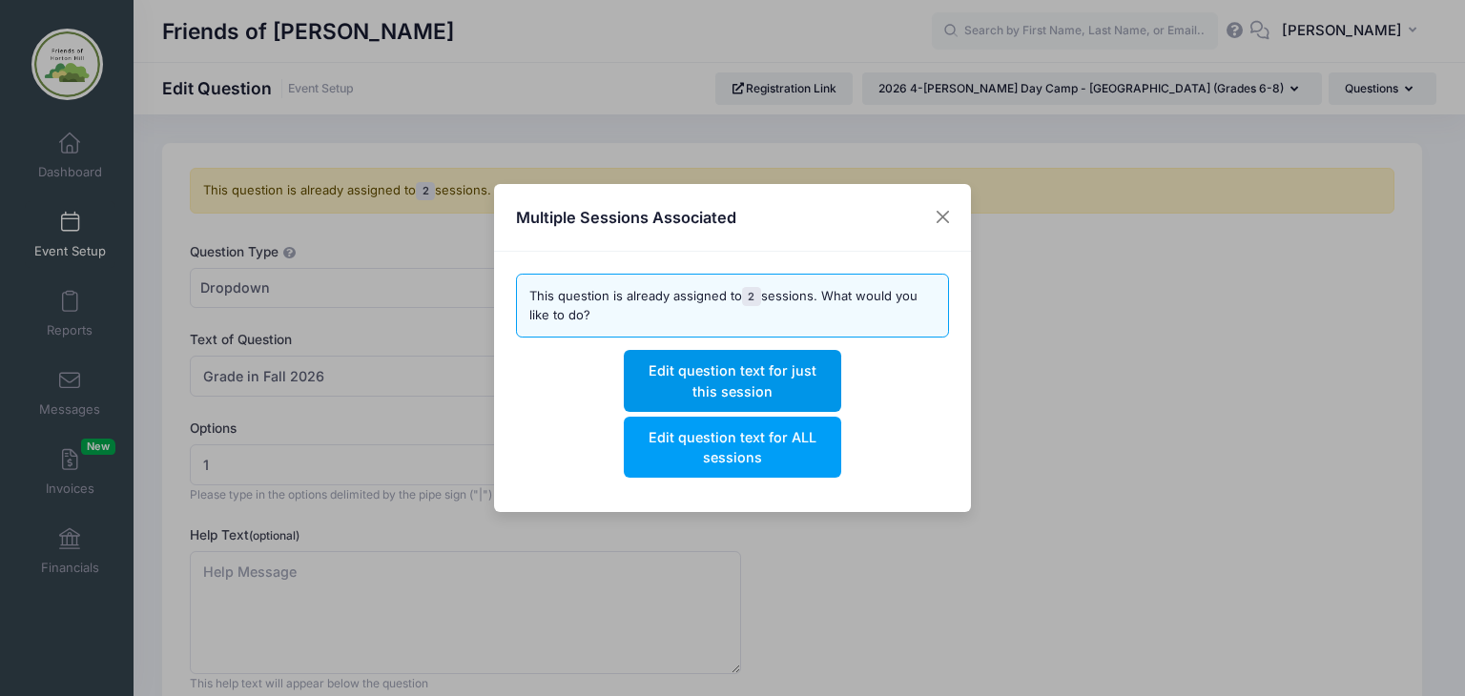
click at [740, 373] on button "Edit question text for just this session" at bounding box center [732, 380] width 216 height 61
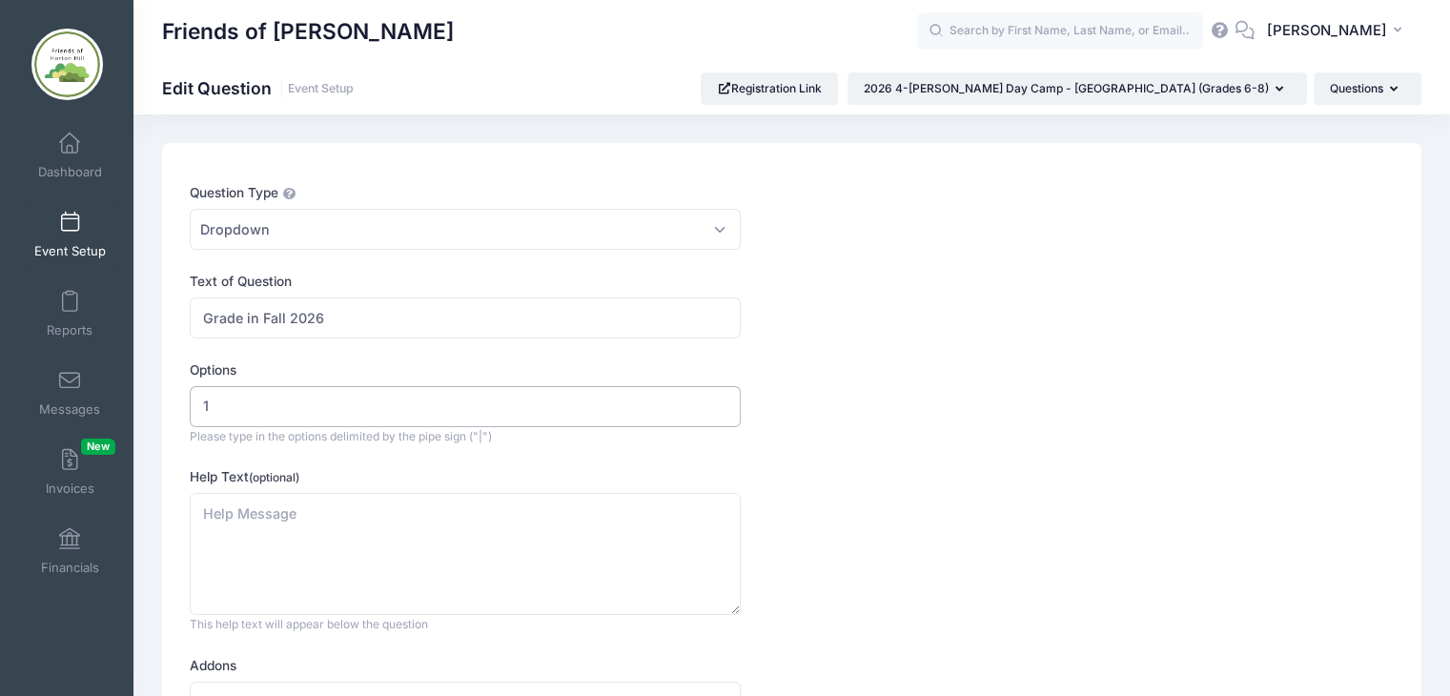
click at [227, 407] on input "1" at bounding box center [465, 406] width 551 height 41
type input "6|7|8"
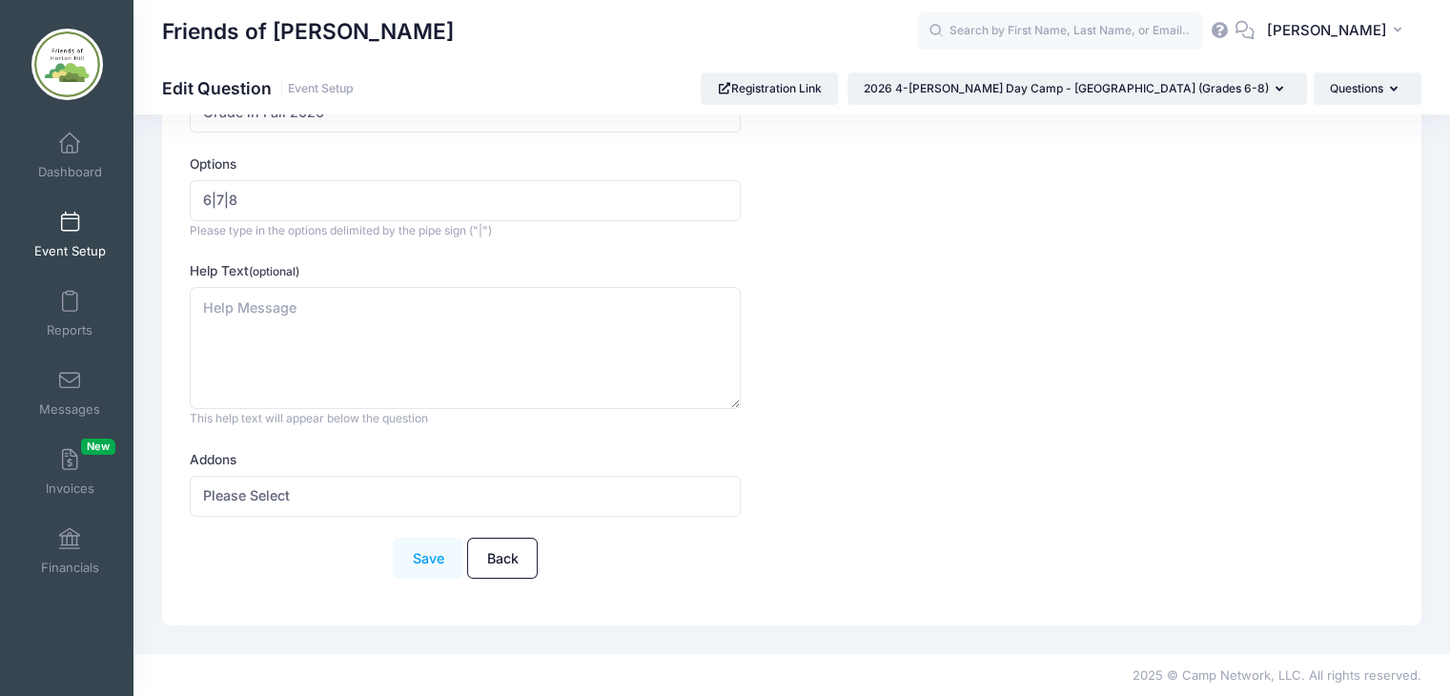
click at [433, 550] on button "Save" at bounding box center [428, 558] width 71 height 41
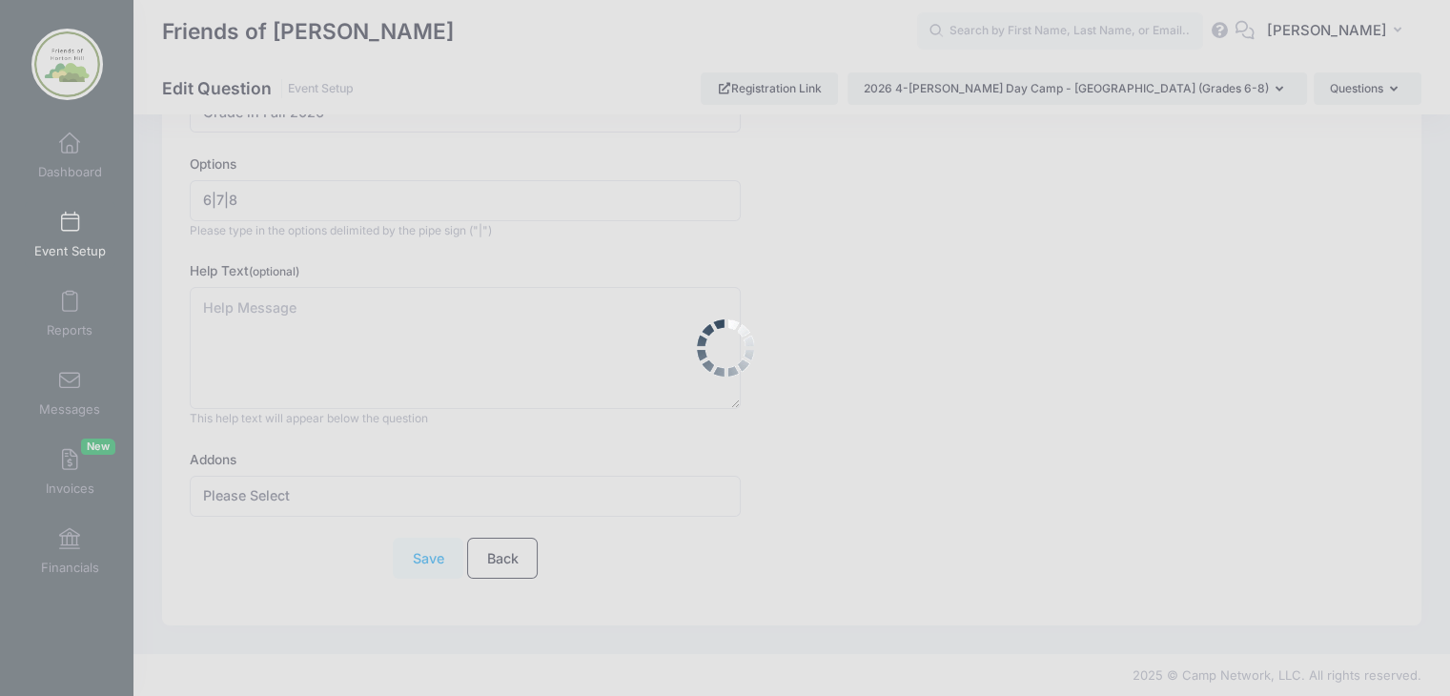
scroll to position [0, 0]
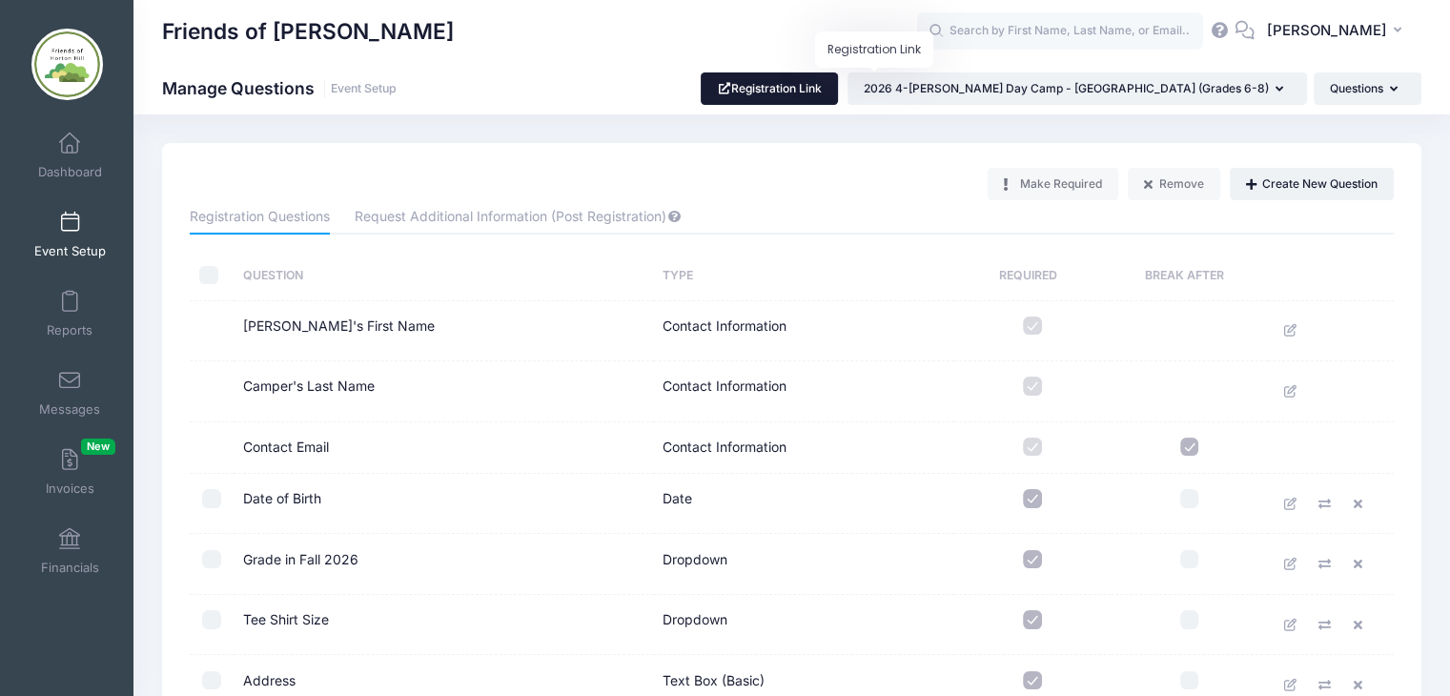
click at [839, 88] on link "Registration Link" at bounding box center [770, 88] width 138 height 32
click at [70, 226] on span at bounding box center [70, 223] width 0 height 21
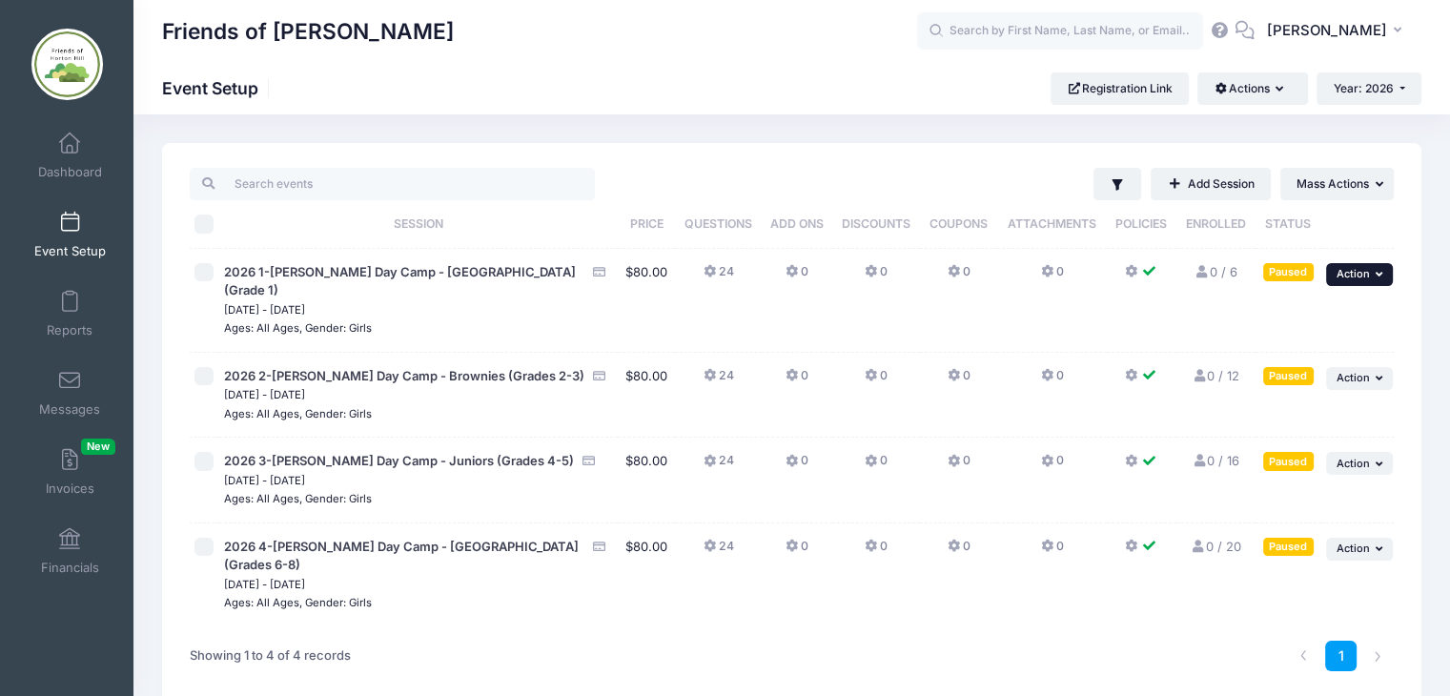
click at [1376, 272] on icon "button" at bounding box center [1381, 274] width 11 height 10
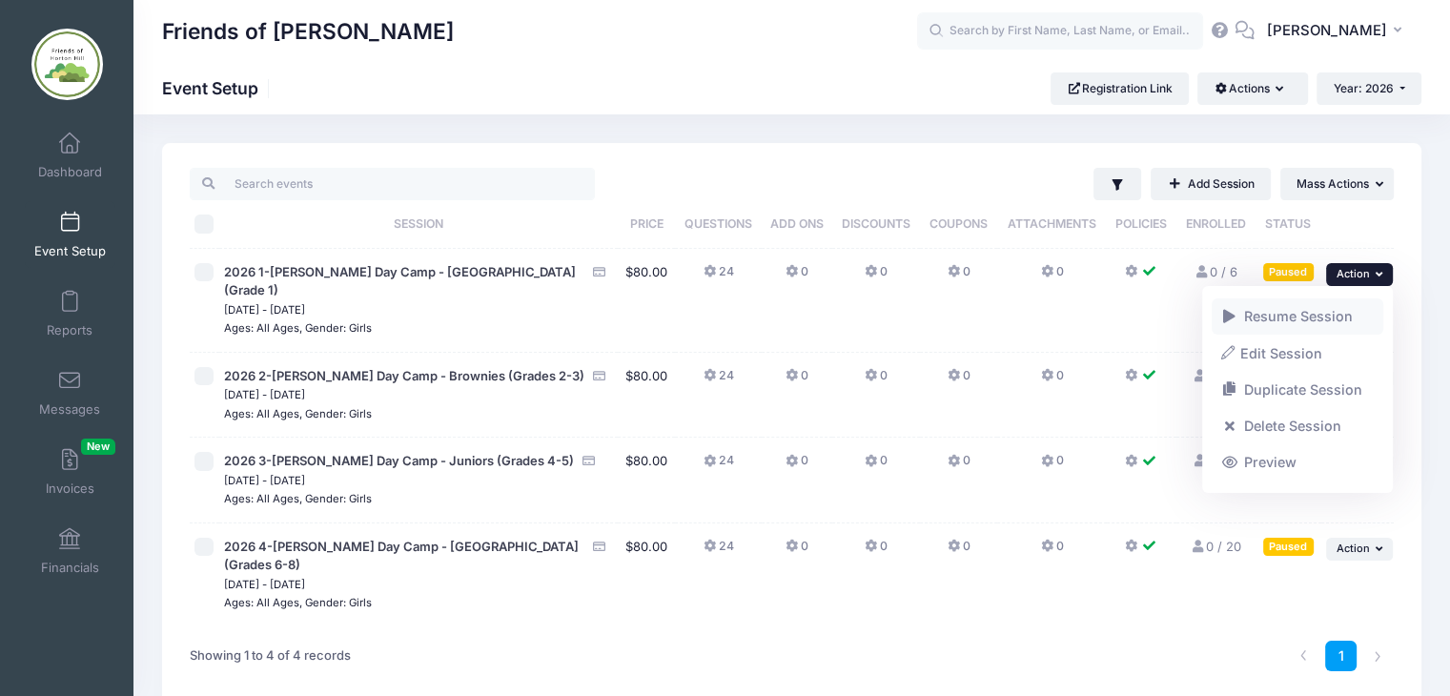
click at [1269, 317] on link "Resume Session" at bounding box center [1298, 316] width 173 height 36
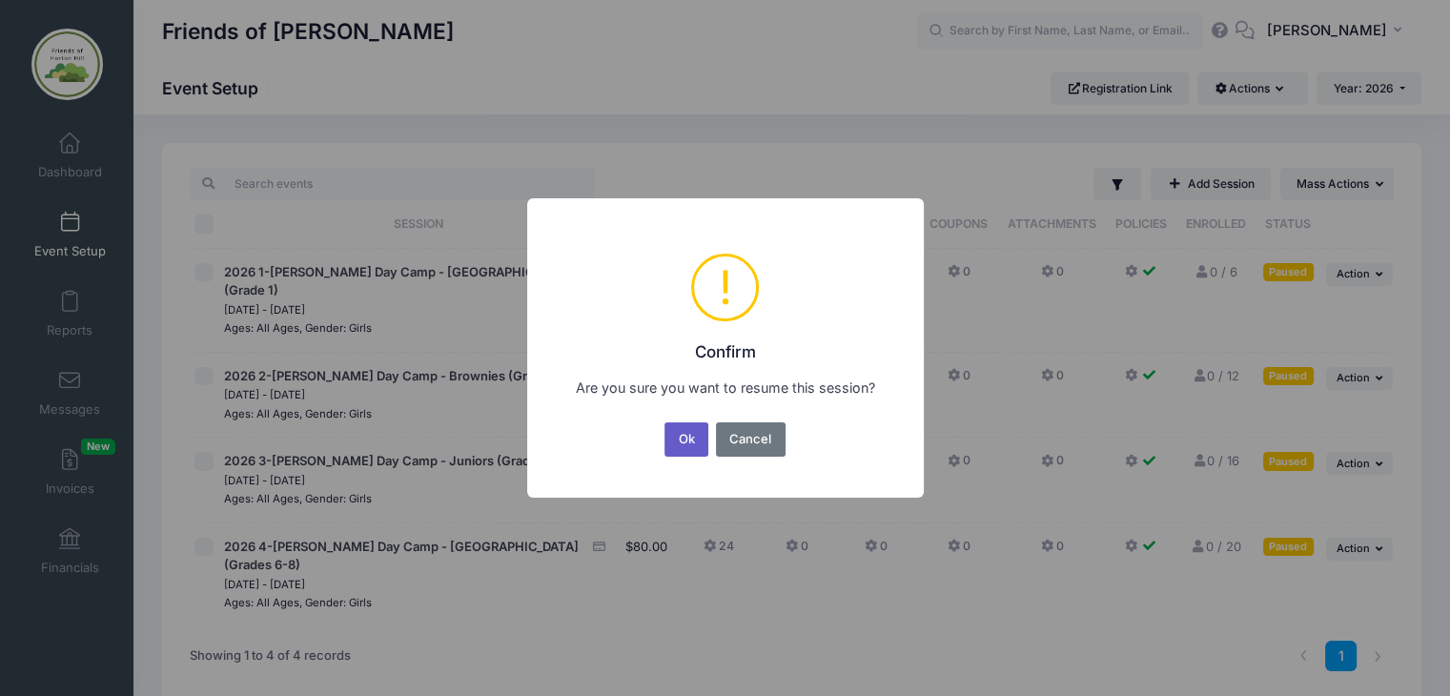
click at [683, 440] on button "Ok" at bounding box center [687, 439] width 44 height 34
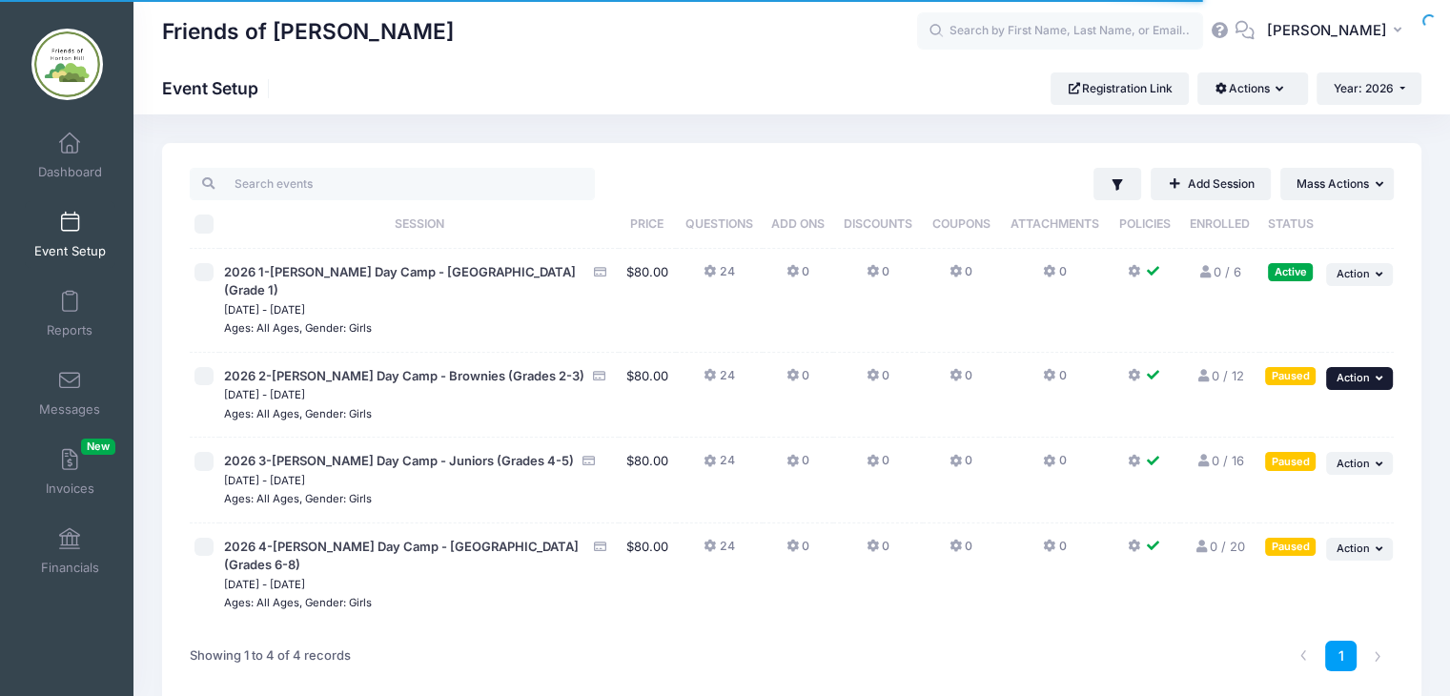
click at [1366, 371] on span "Action" at bounding box center [1353, 377] width 33 height 13
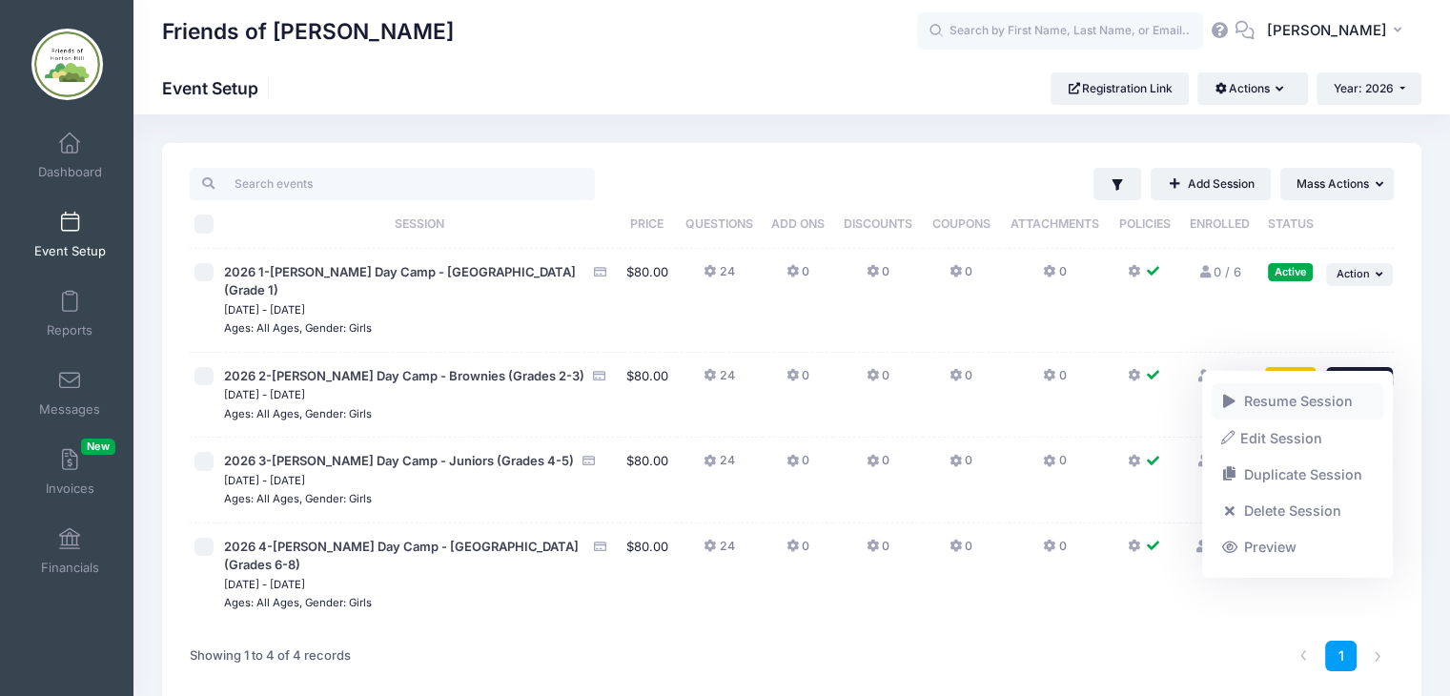
click at [1280, 401] on link "Resume Session" at bounding box center [1298, 401] width 173 height 36
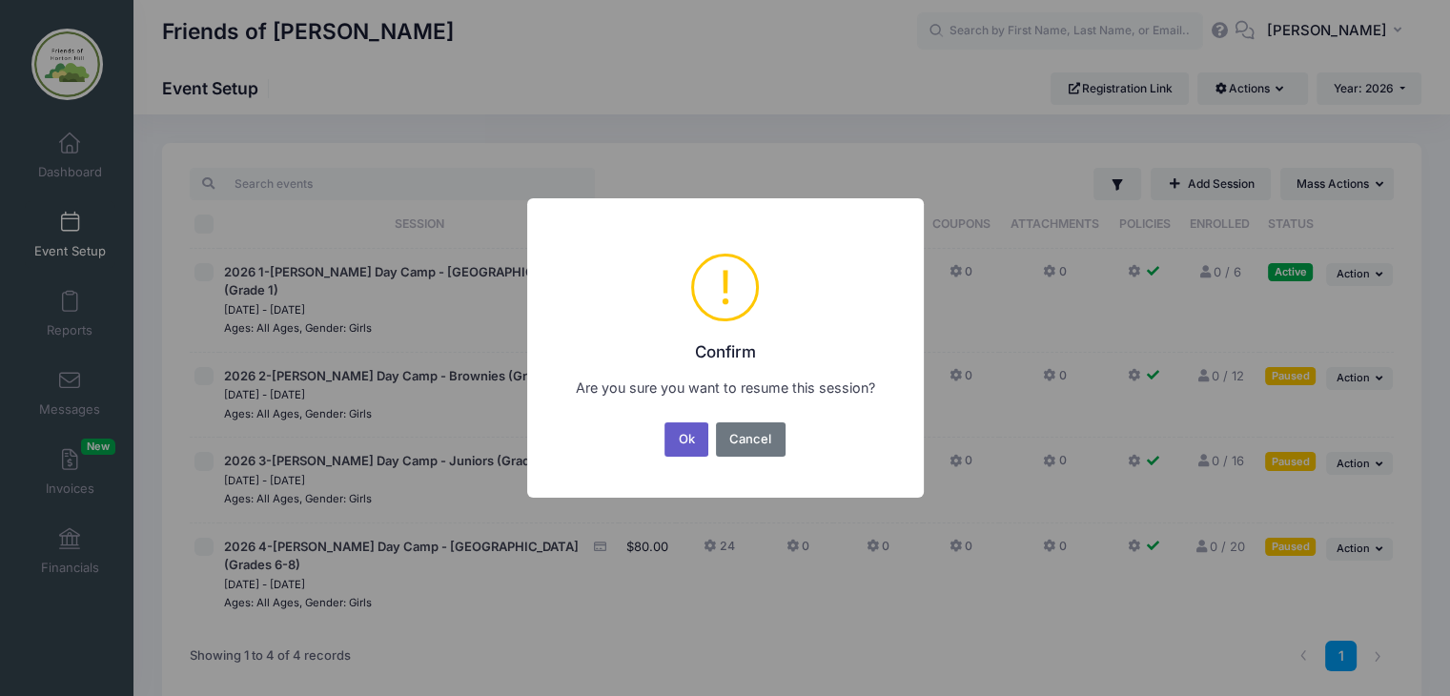
click at [687, 436] on button "Ok" at bounding box center [687, 439] width 44 height 34
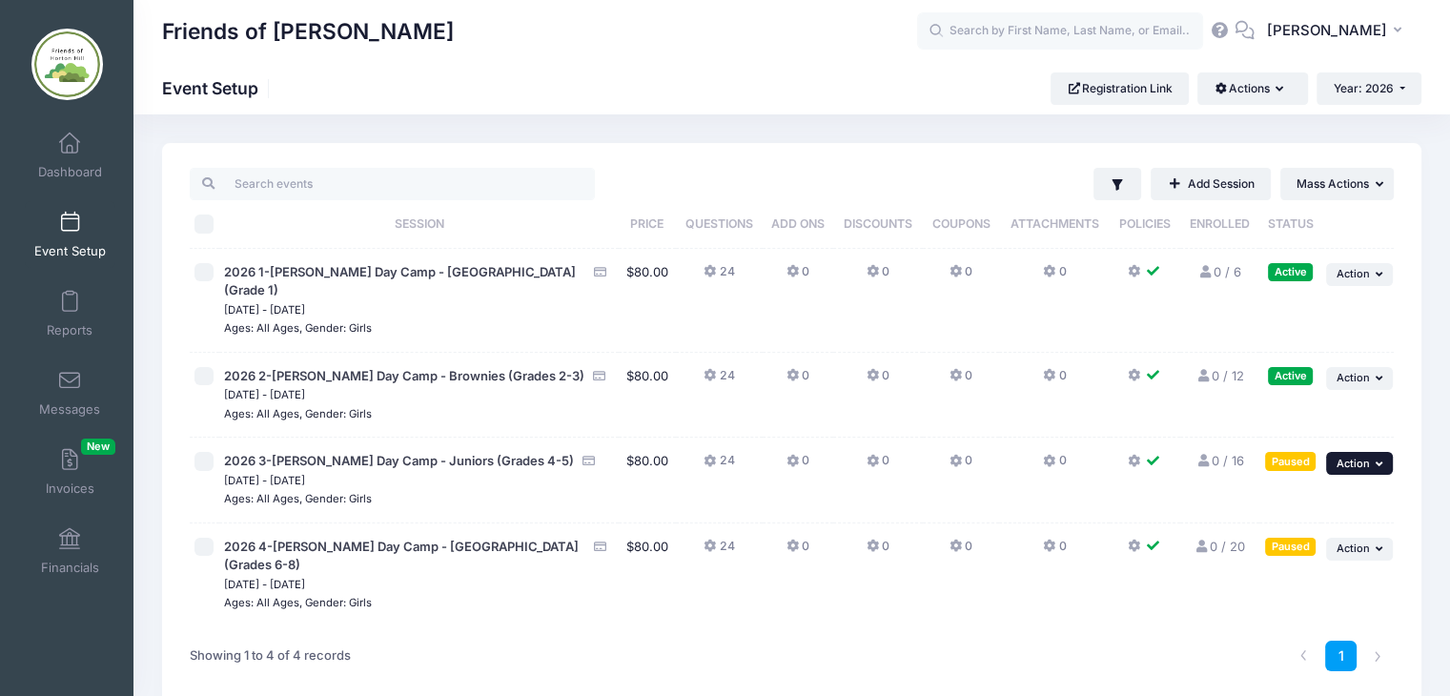
click at [1379, 459] on icon "button" at bounding box center [1381, 464] width 11 height 10
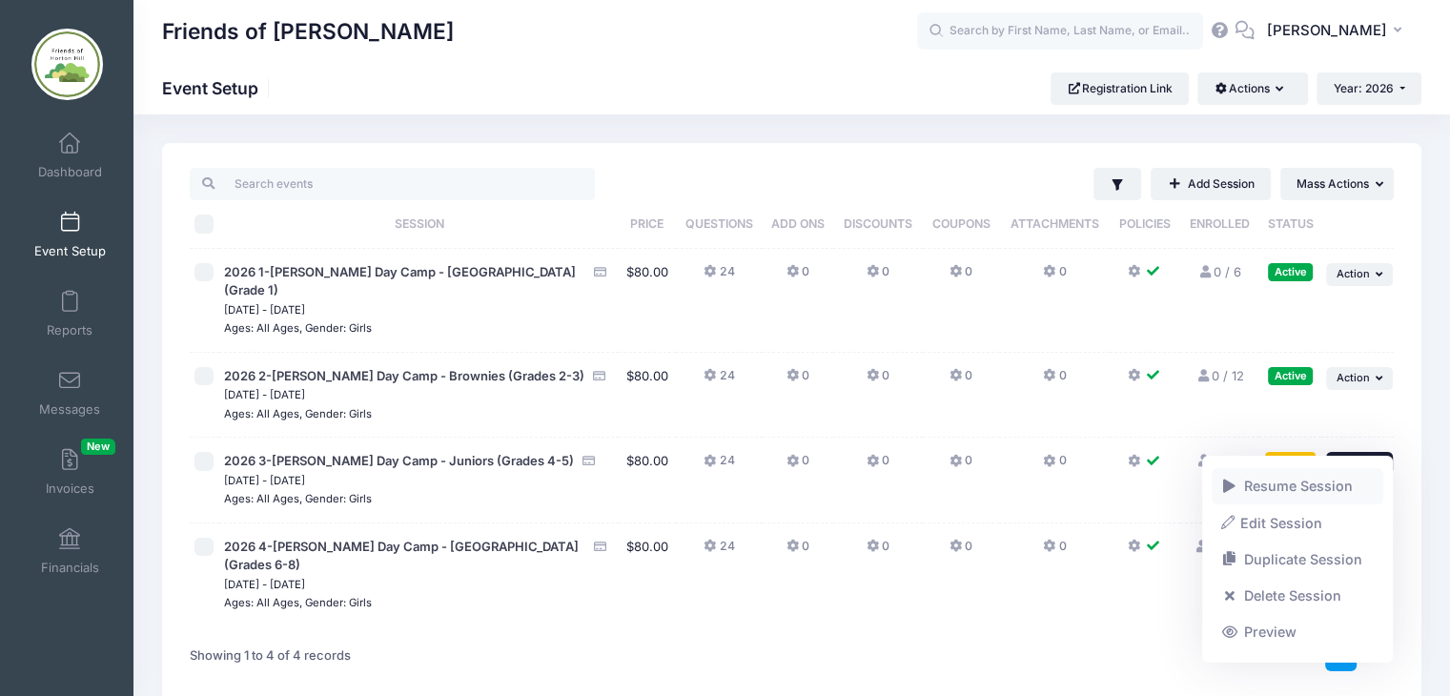
click at [1279, 489] on link "Resume Session" at bounding box center [1298, 486] width 173 height 36
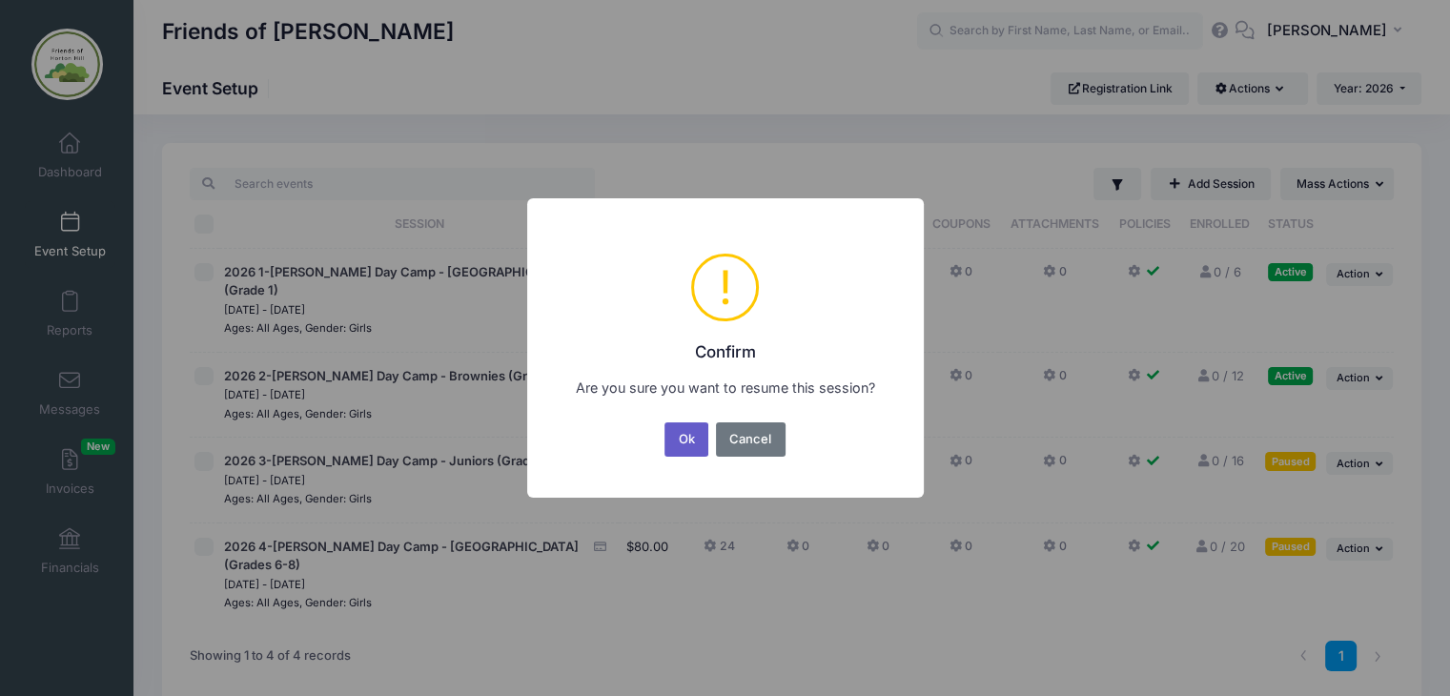
click at [691, 440] on button "Ok" at bounding box center [687, 439] width 44 height 34
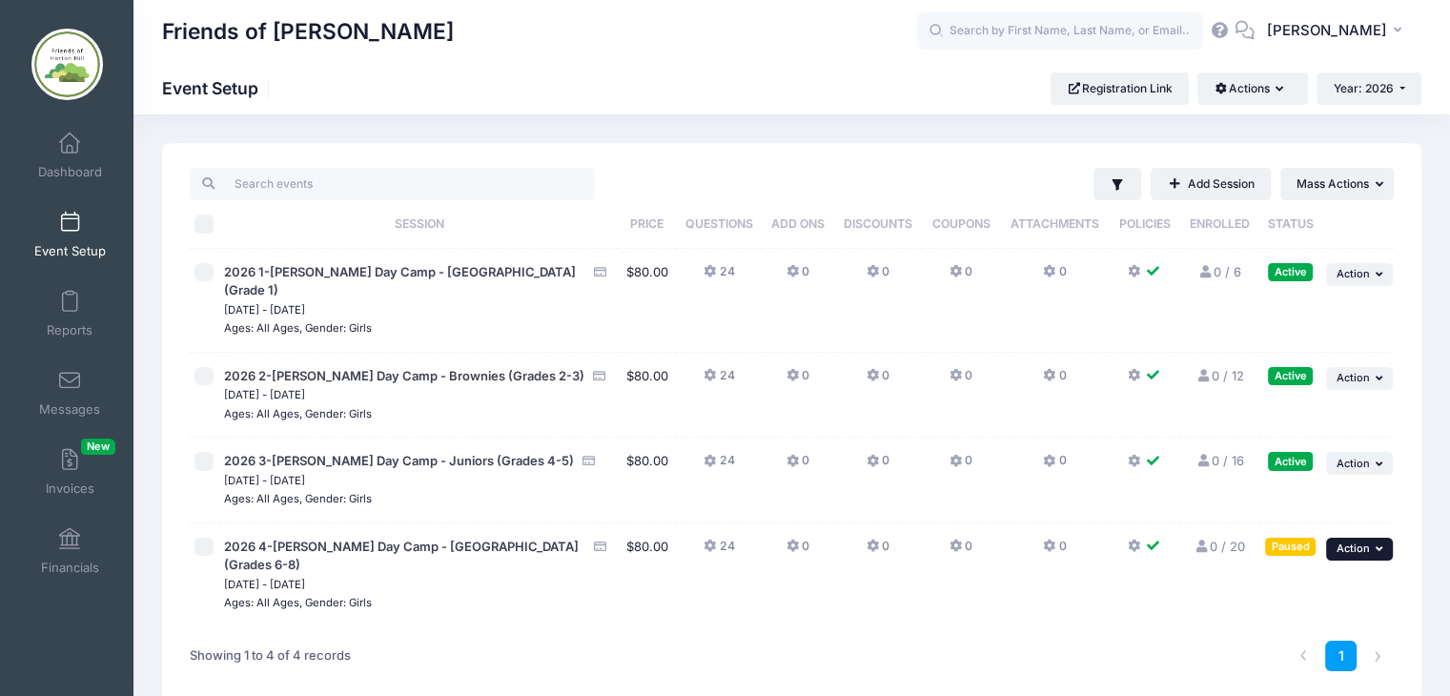
click at [1376, 543] on icon "button" at bounding box center [1381, 548] width 11 height 10
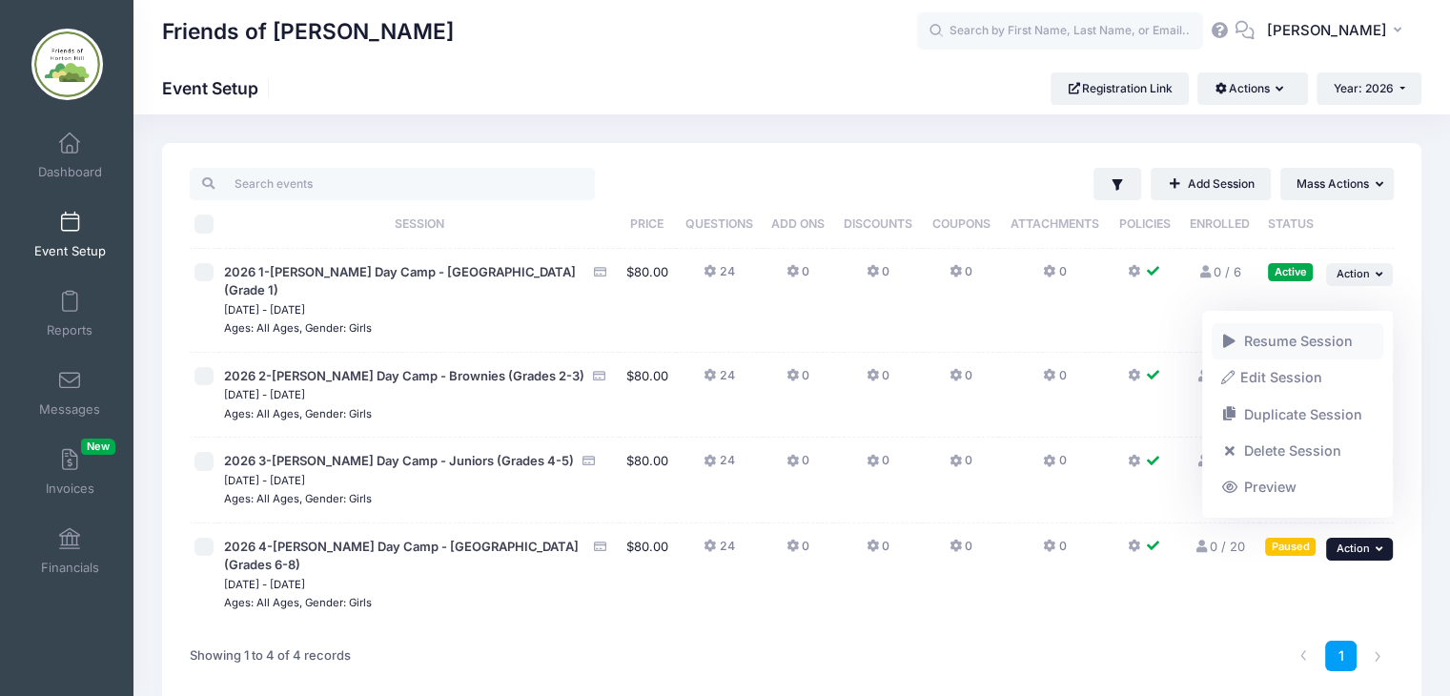
click at [1262, 345] on link "Resume Session" at bounding box center [1298, 341] width 173 height 36
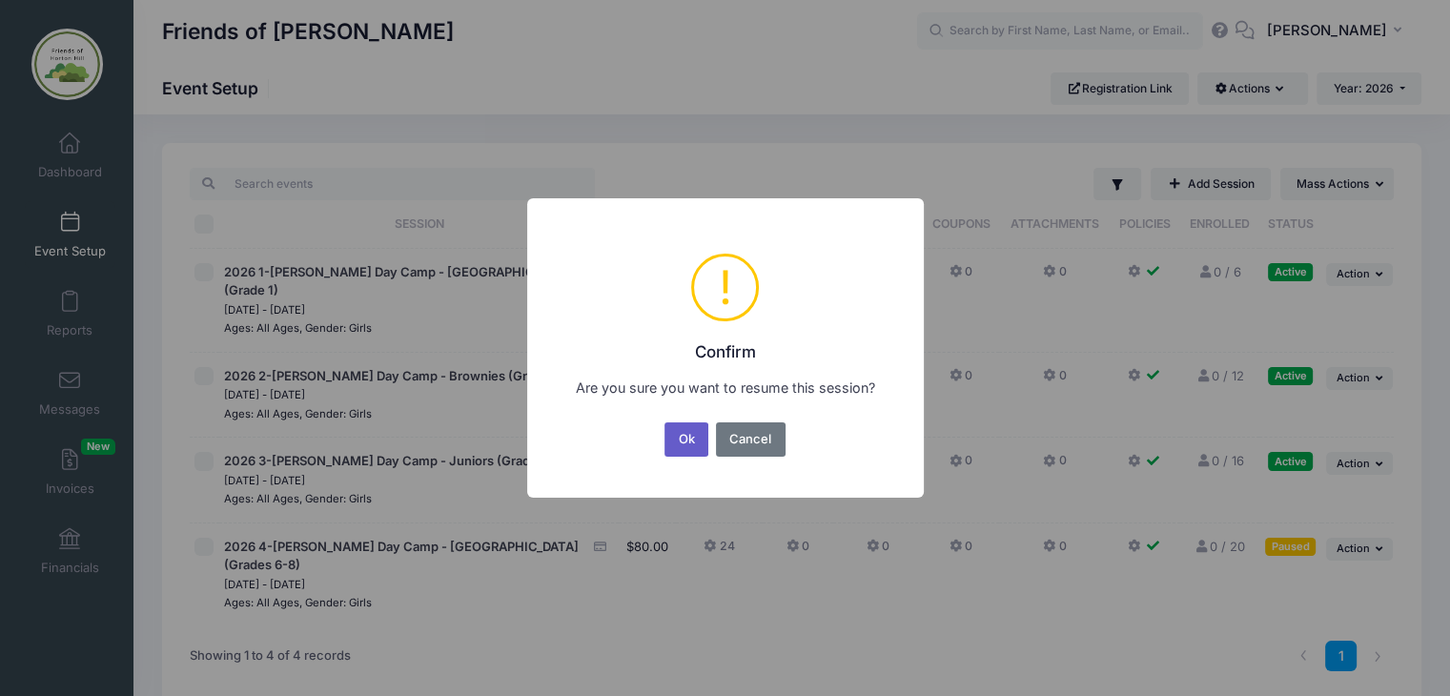
click at [686, 442] on button "Ok" at bounding box center [687, 439] width 44 height 34
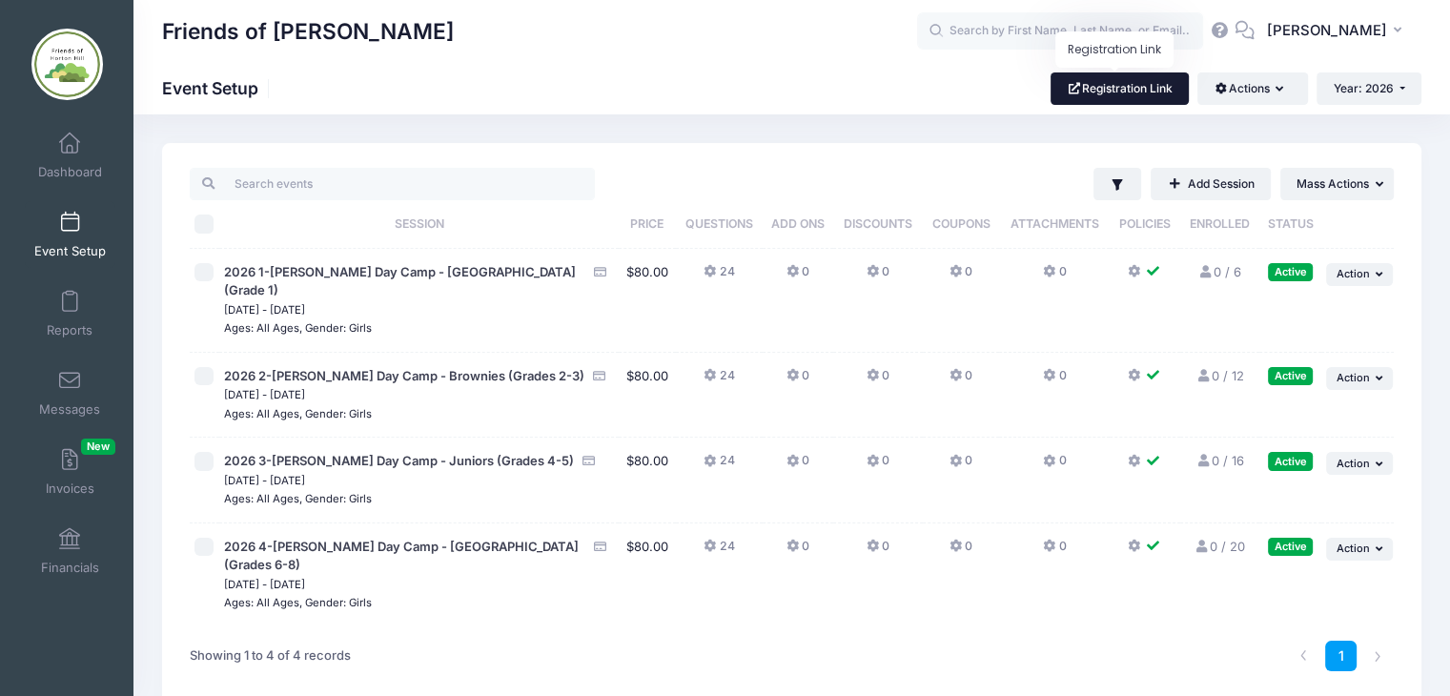
click at [1129, 89] on link "Registration Link" at bounding box center [1120, 88] width 138 height 32
click at [204, 221] on input "\a \a \a \a" at bounding box center [204, 224] width 19 height 19
checkbox input "true"
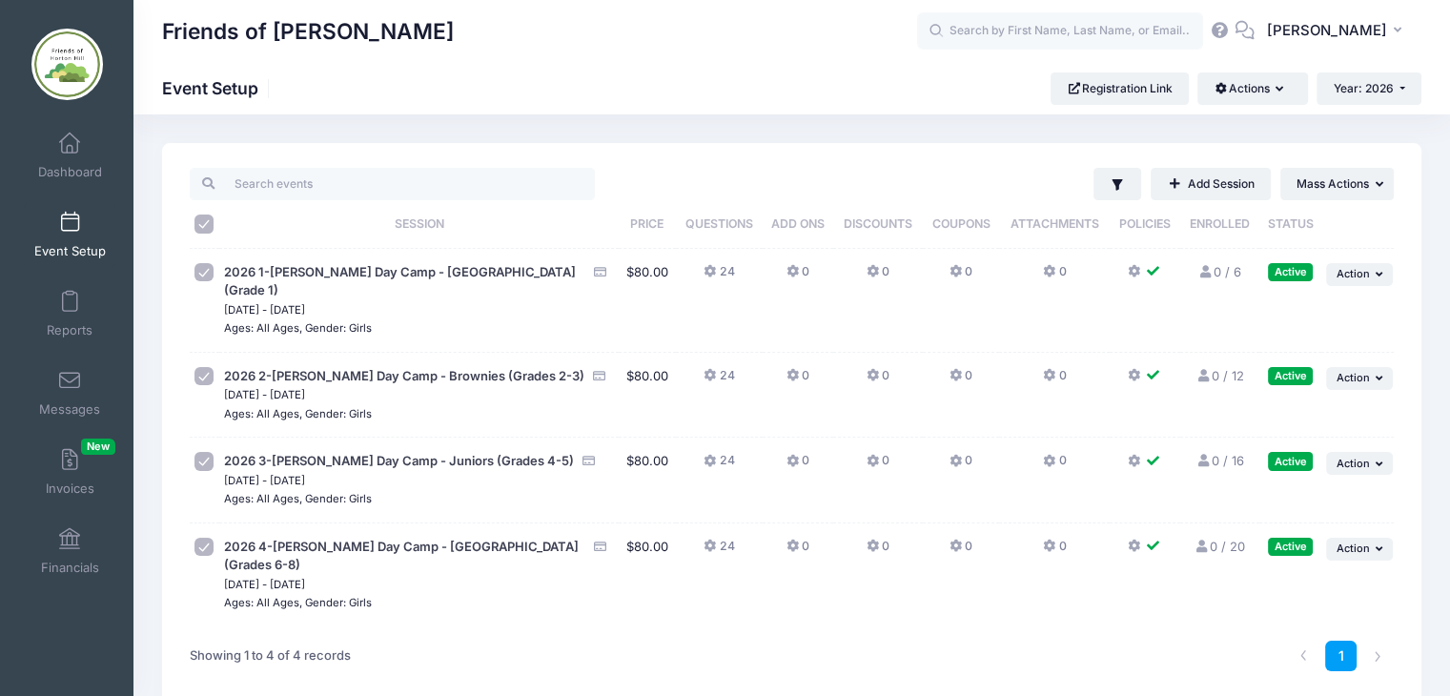
checkbox input "true"
click at [1270, 86] on button "Actions" at bounding box center [1253, 88] width 110 height 32
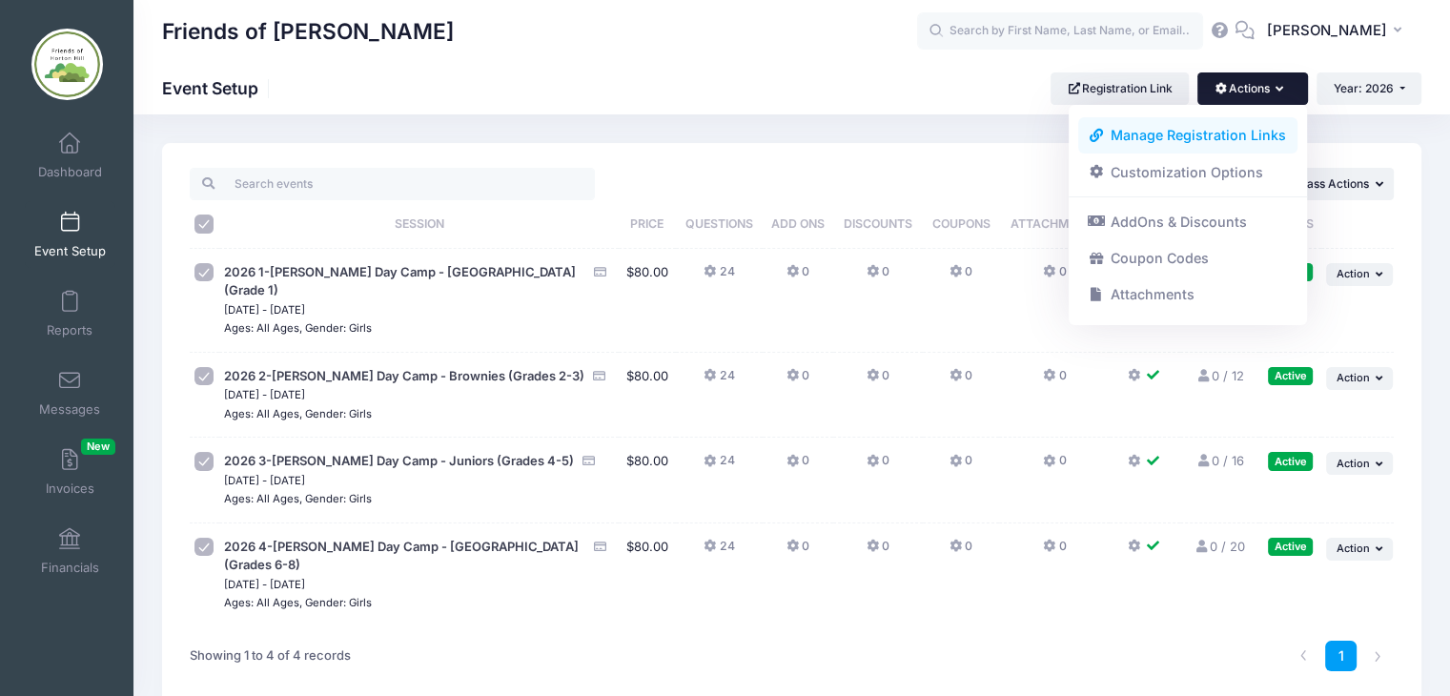
click at [1260, 138] on link "Manage Registration Links" at bounding box center [1188, 135] width 220 height 36
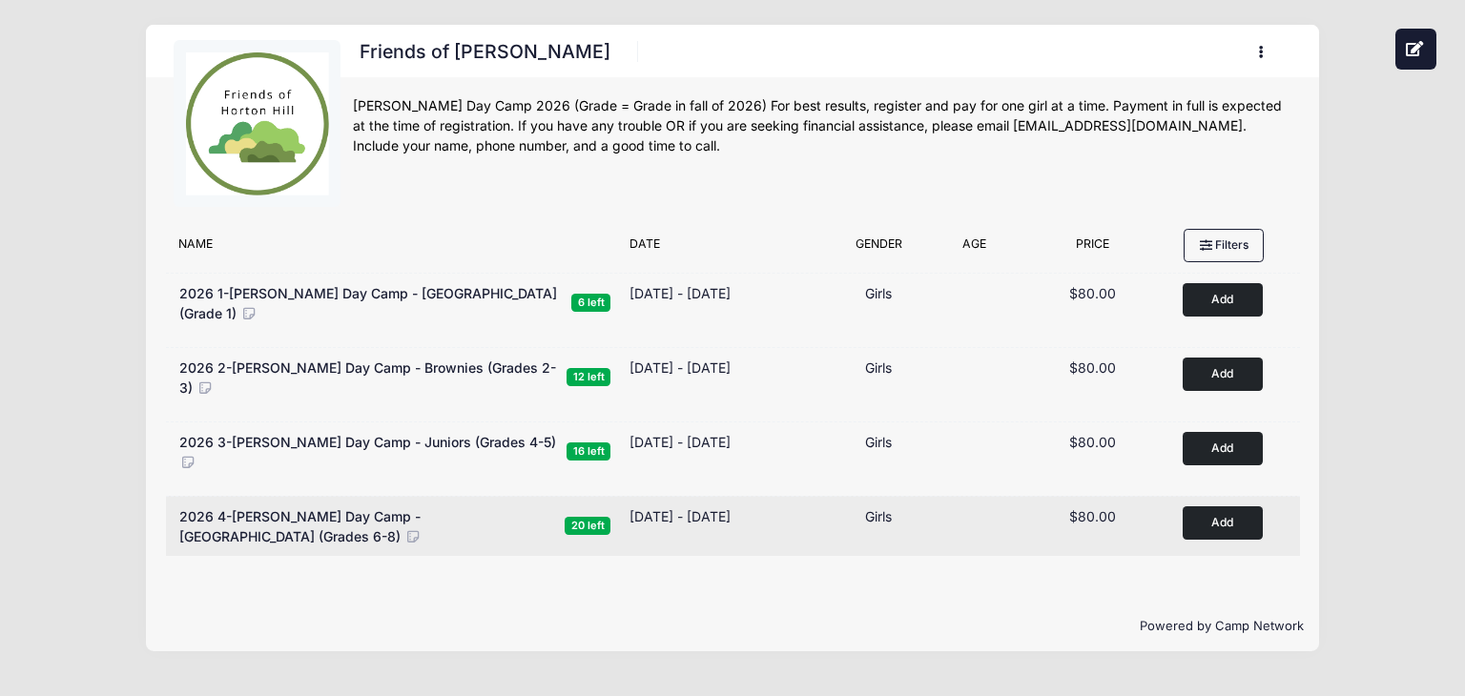
click at [1221, 510] on button "Add to Cart" at bounding box center [1222, 522] width 80 height 33
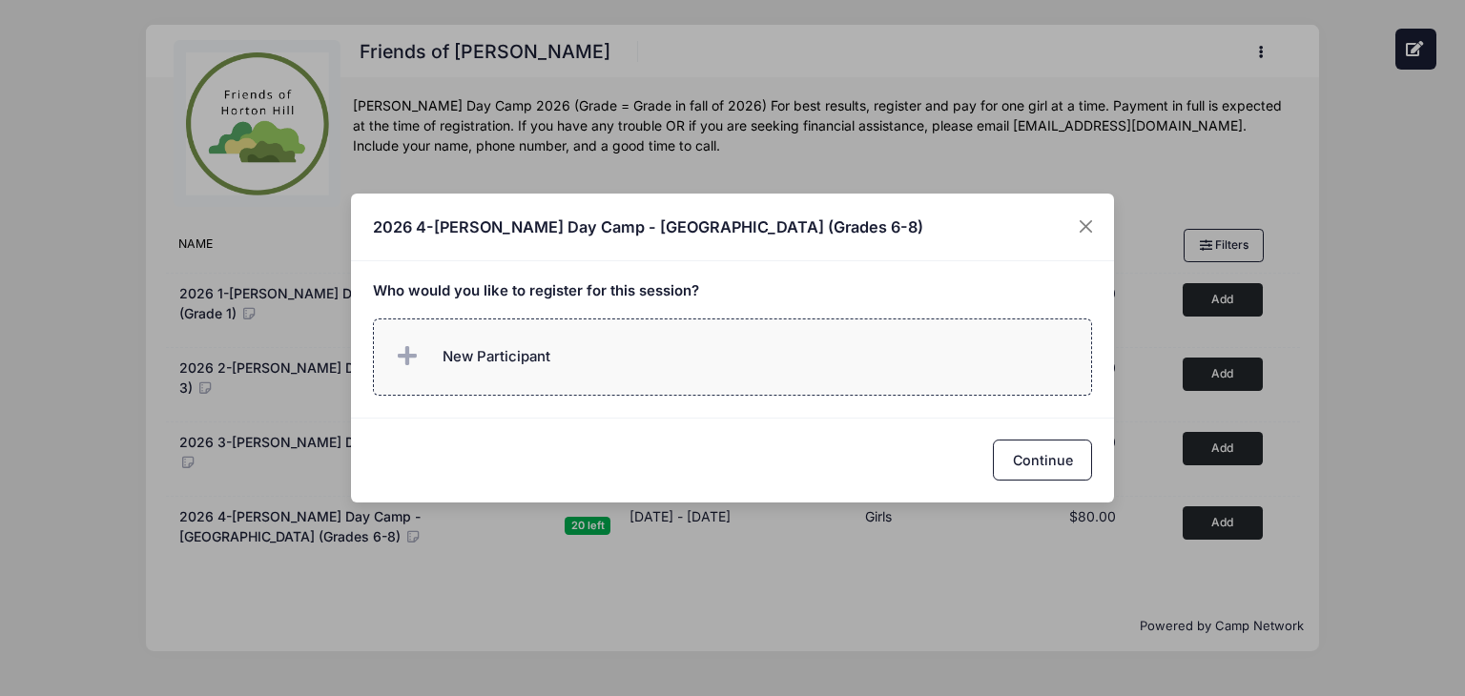
click at [500, 352] on span "New Participant" at bounding box center [496, 356] width 108 height 21
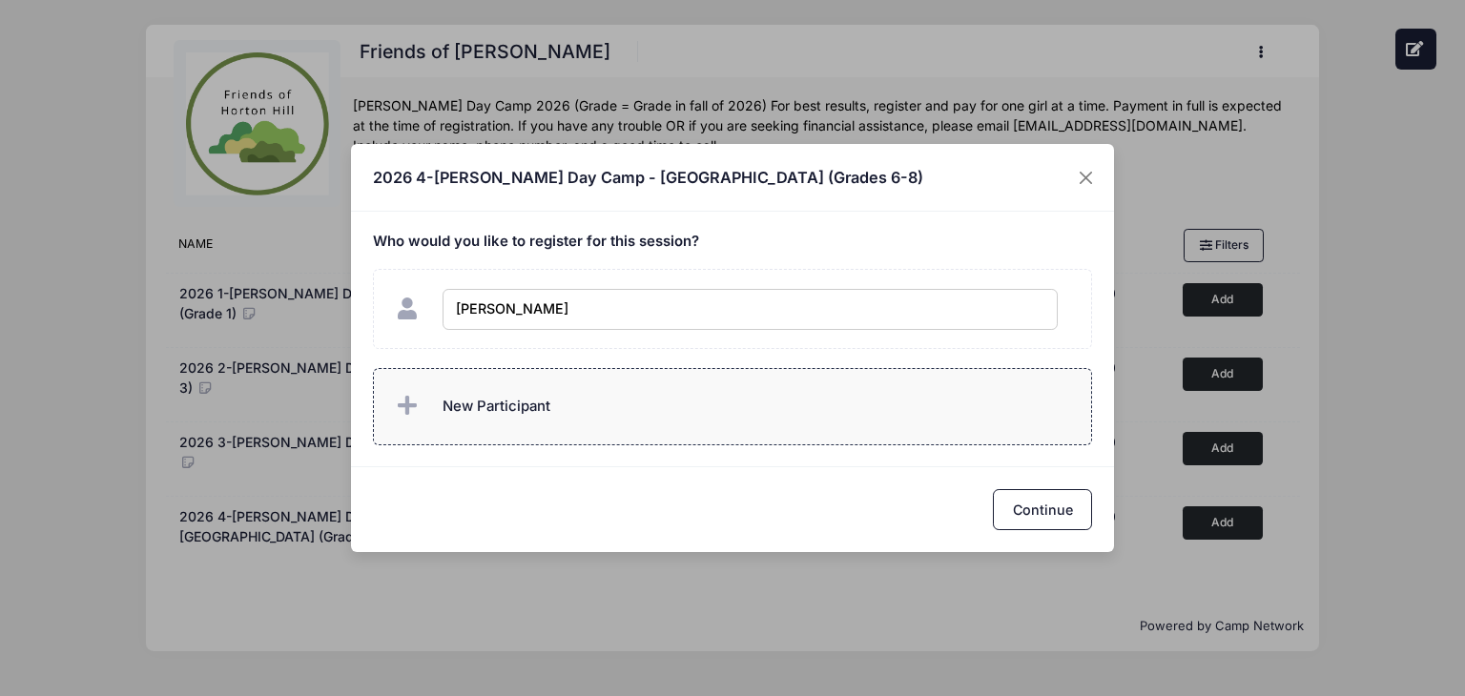
type input "[PERSON_NAME]"
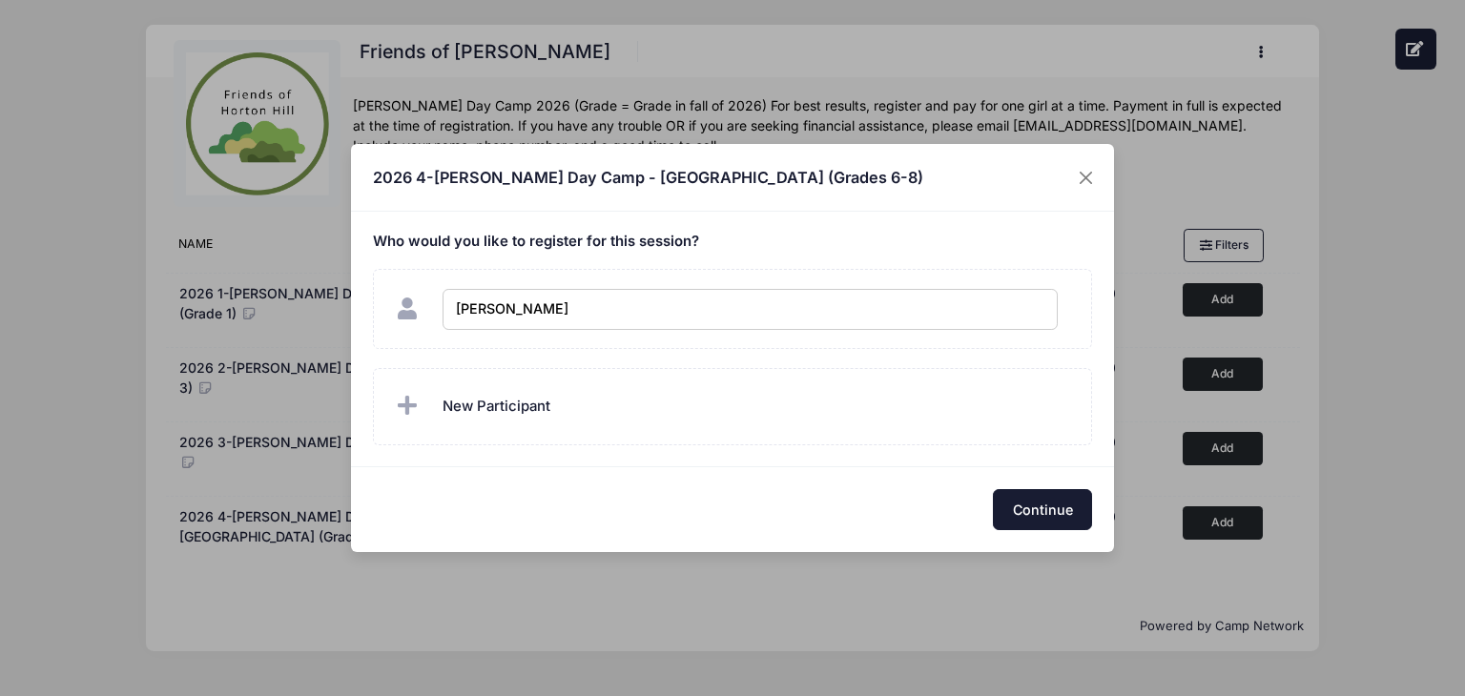
checkbox input "true"
click at [1050, 508] on button "Continue" at bounding box center [1042, 509] width 99 height 41
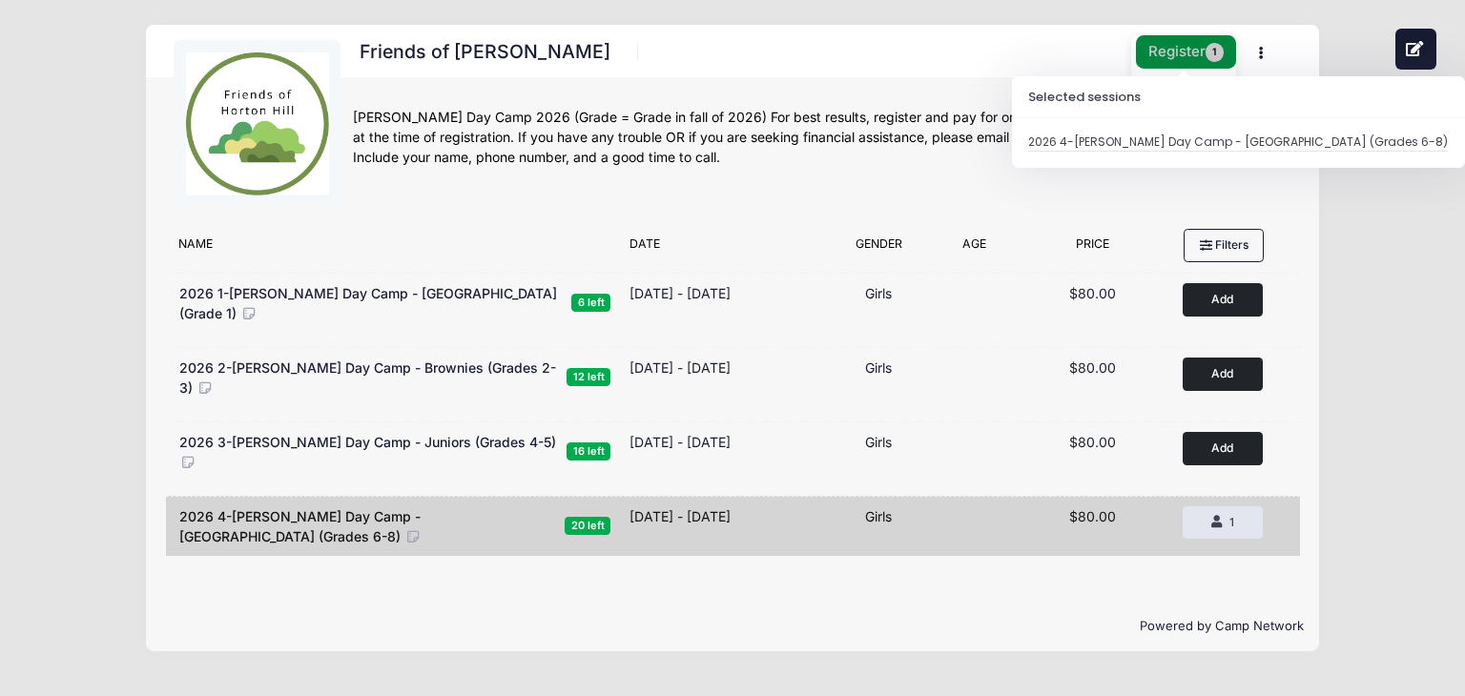
click at [1173, 53] on button "Register 1" at bounding box center [1186, 51] width 101 height 33
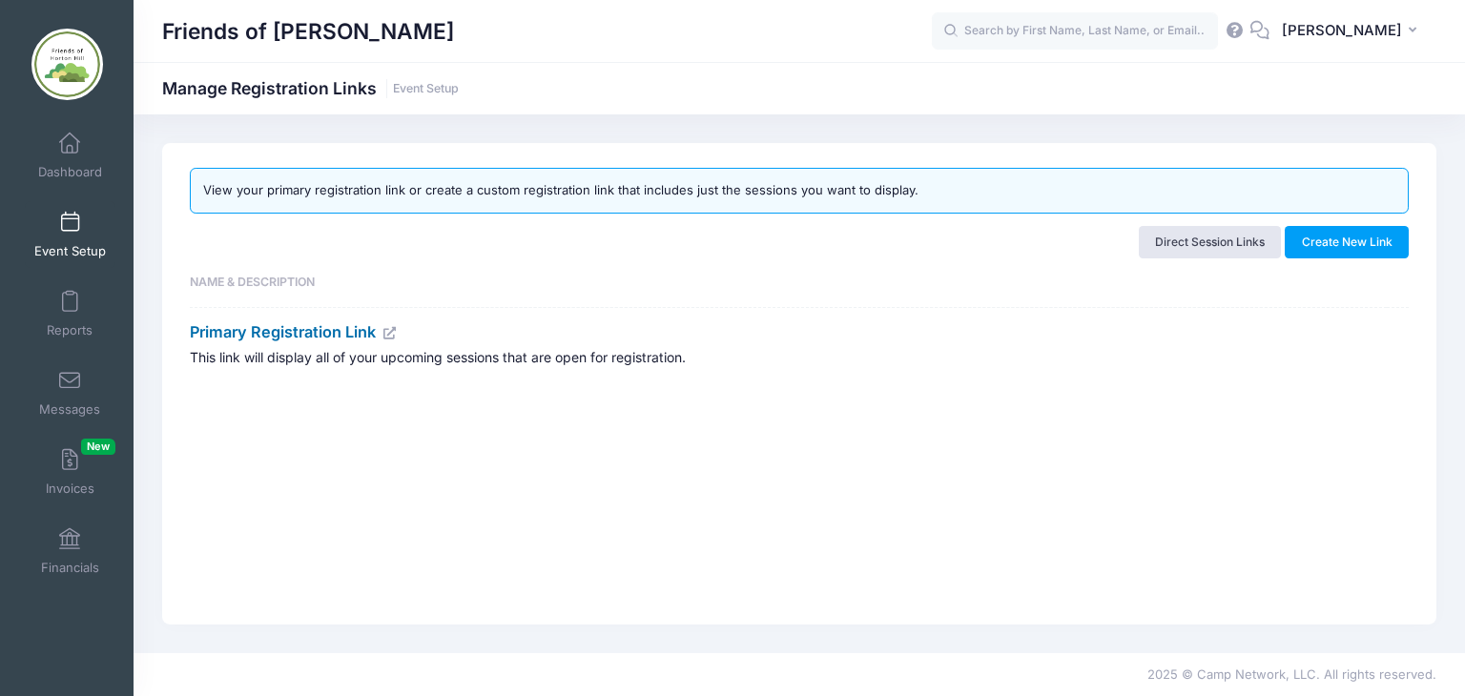
click at [331, 331] on link "Primary Registration Link" at bounding box center [294, 331] width 208 height 19
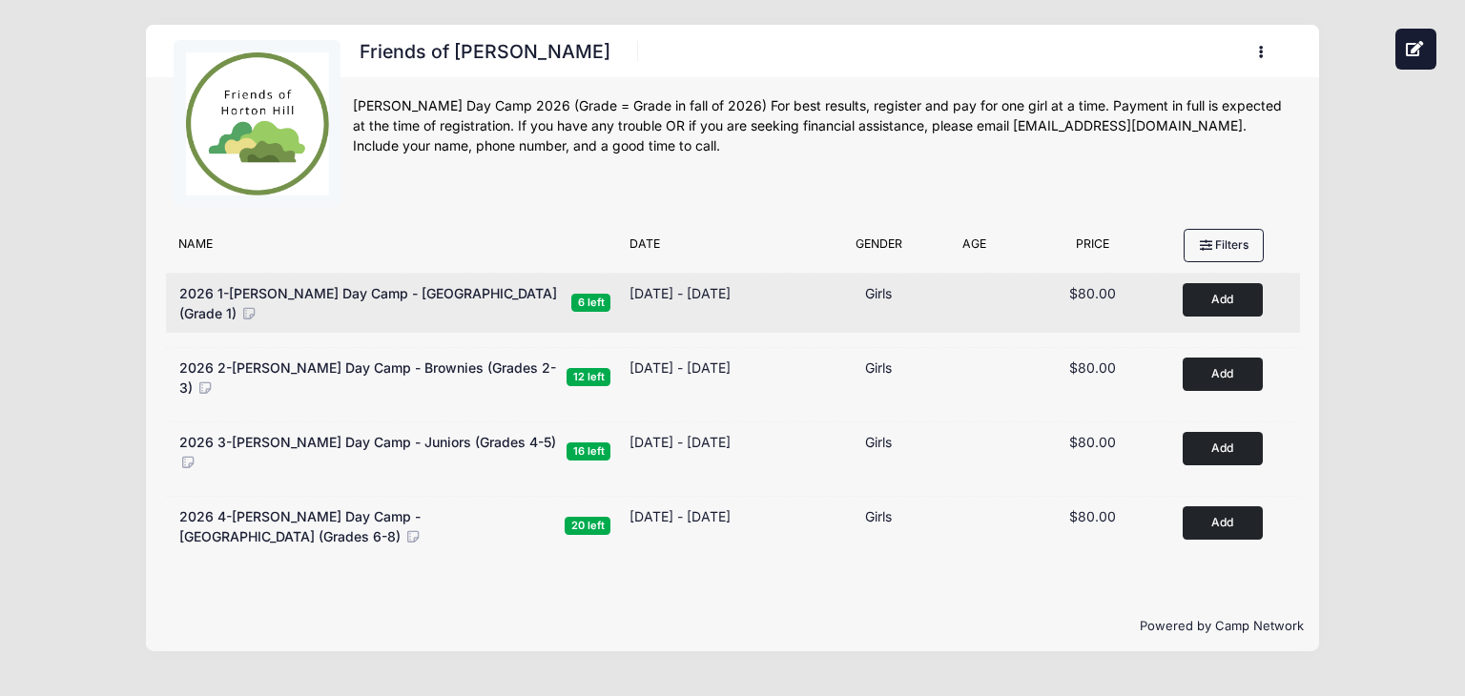
click at [1214, 301] on button "Add to Cart" at bounding box center [1222, 299] width 80 height 33
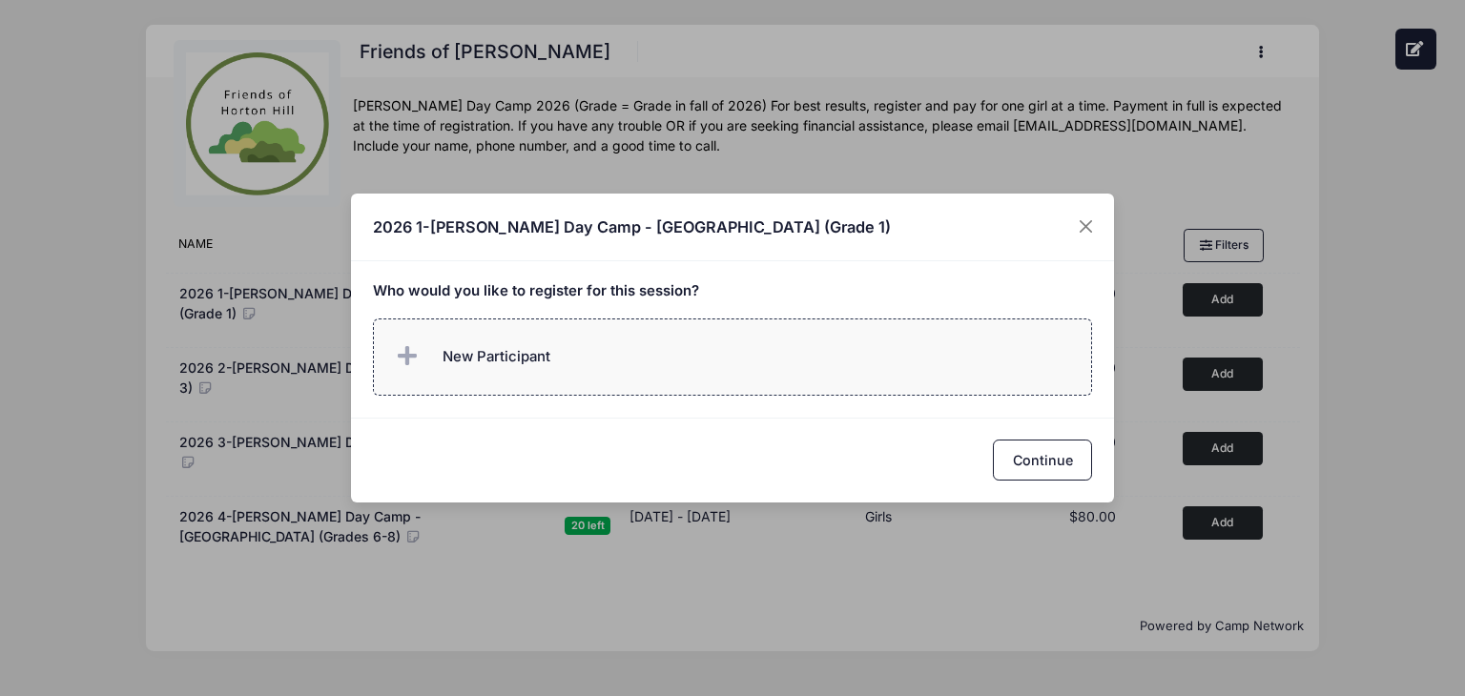
click at [513, 356] on span "New Participant" at bounding box center [496, 356] width 108 height 21
click at [1085, 176] on div "2026 1-[PERSON_NAME] Day Camp - [GEOGRAPHIC_DATA] (Grade 1) Who would you like …" at bounding box center [732, 348] width 1465 height 696
click at [1079, 223] on button "Close" at bounding box center [1086, 227] width 34 height 34
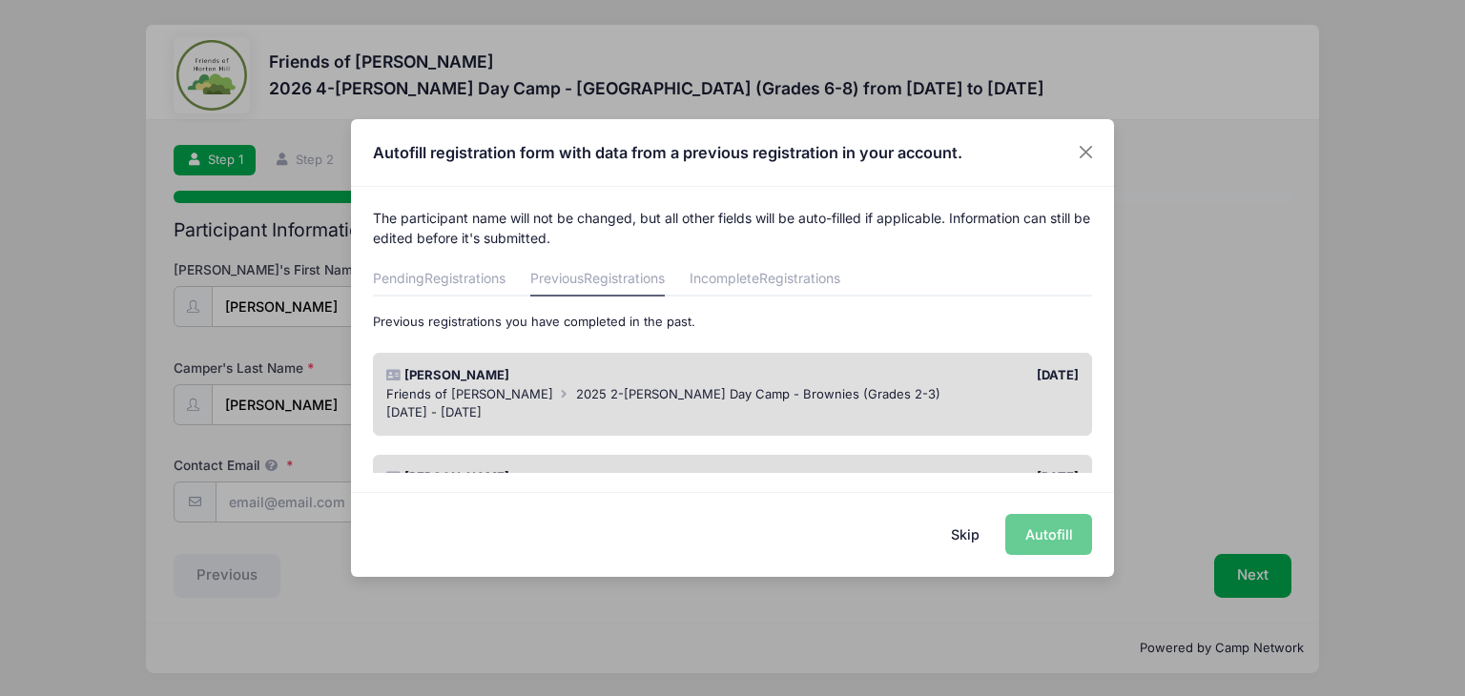
click at [965, 531] on button "Skip" at bounding box center [966, 534] width 68 height 41
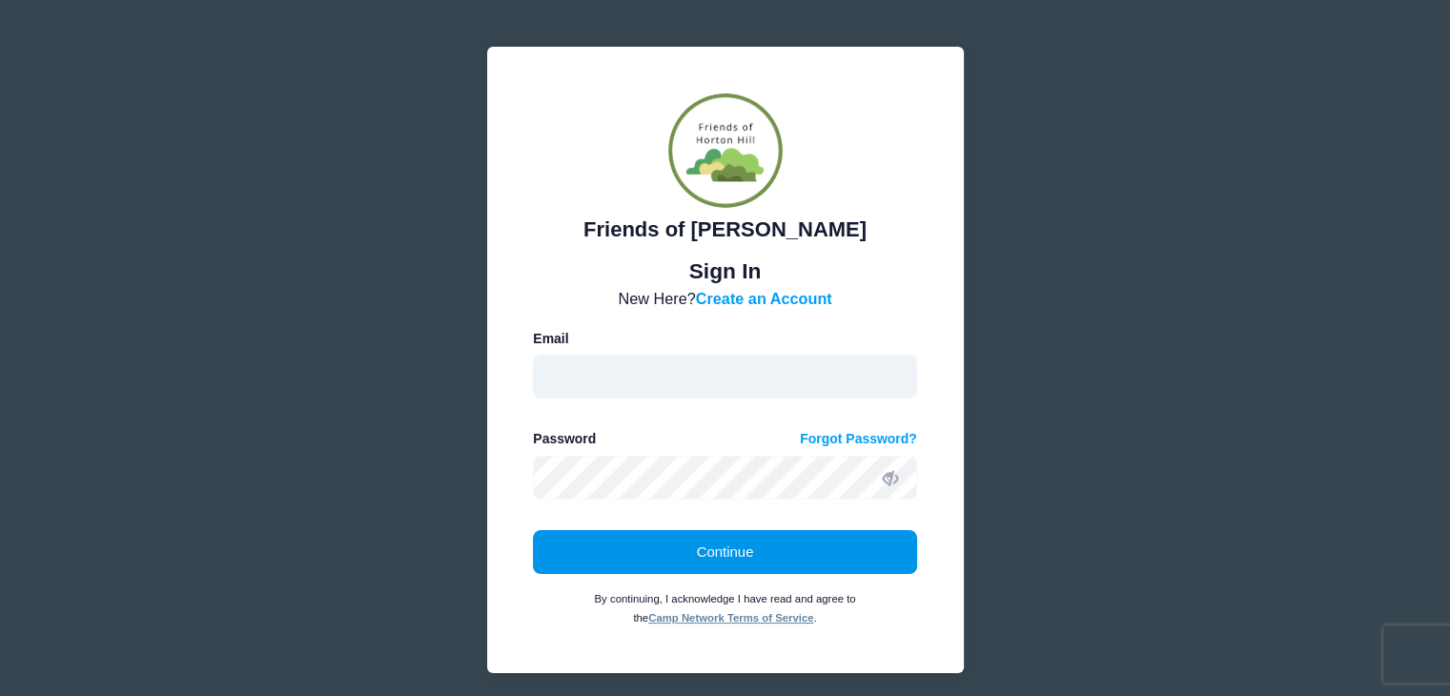
type input "fohh.gswny@gmail.com"
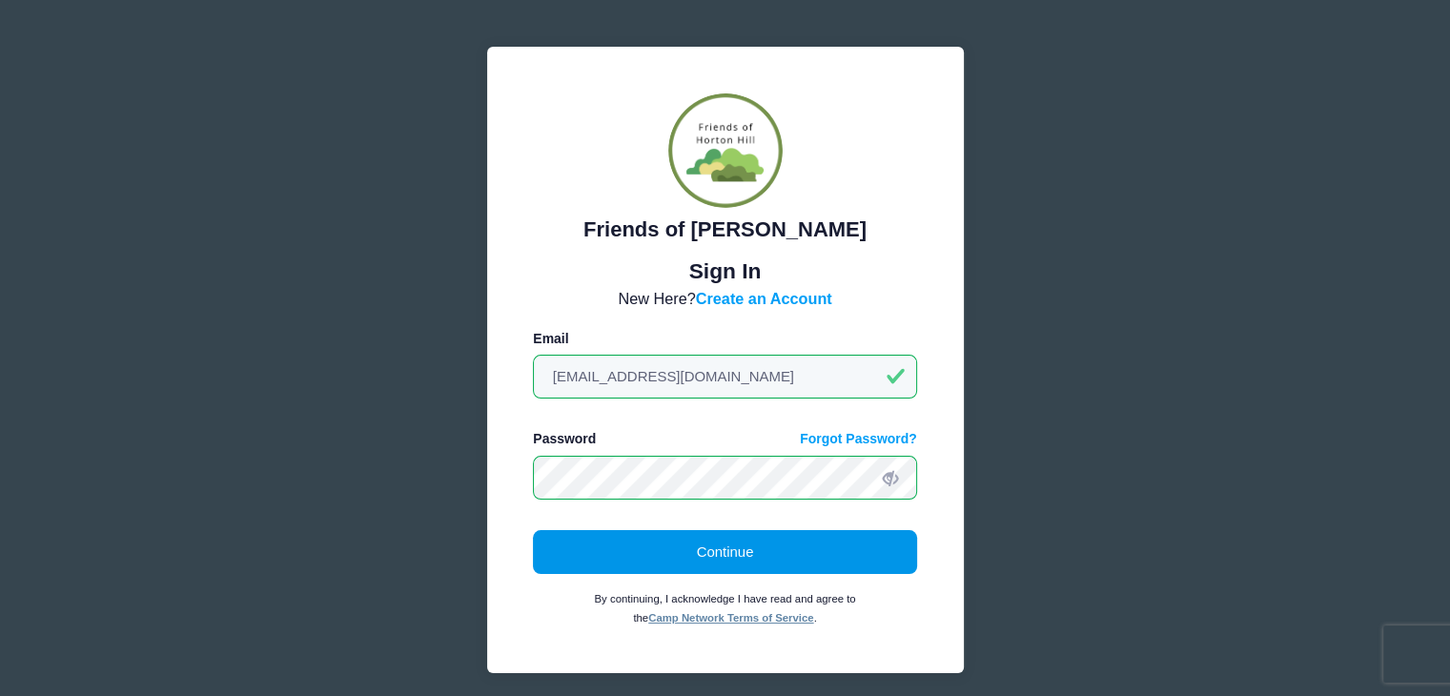
click at [742, 547] on button "Continue" at bounding box center [725, 552] width 384 height 44
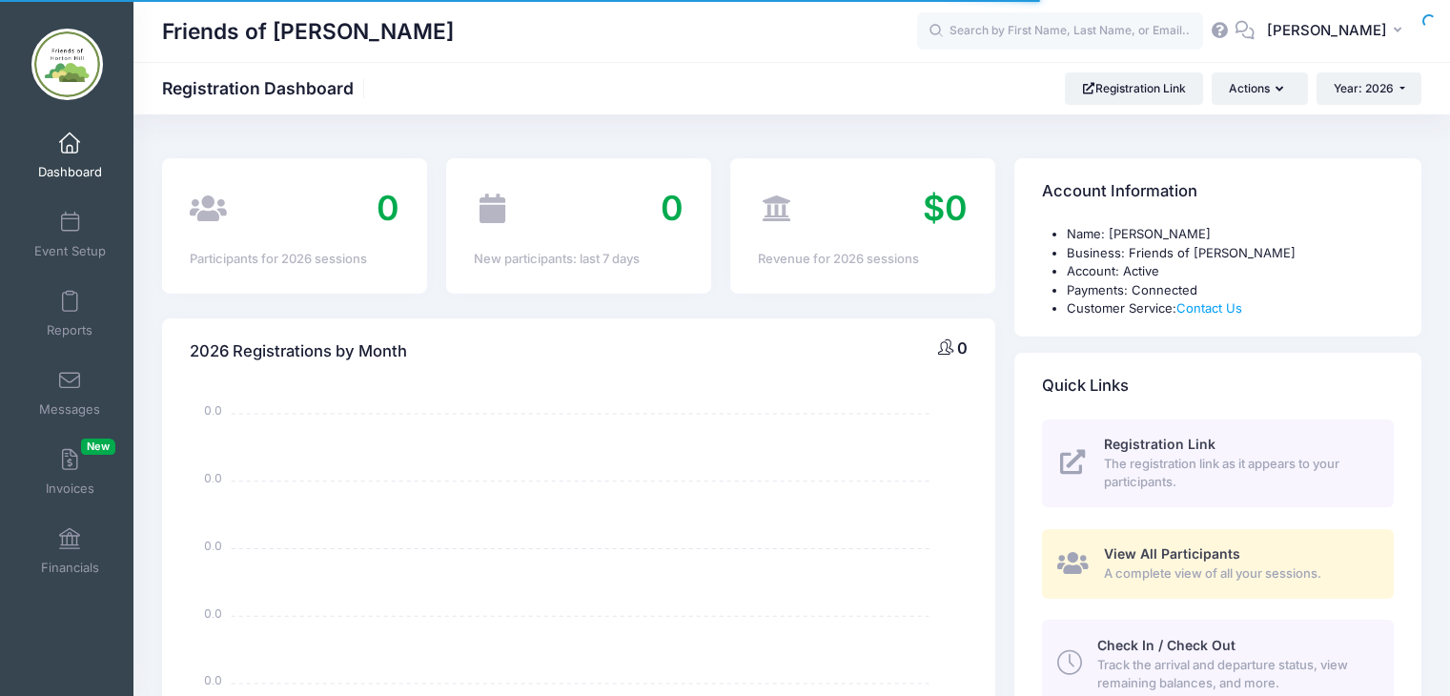
select select
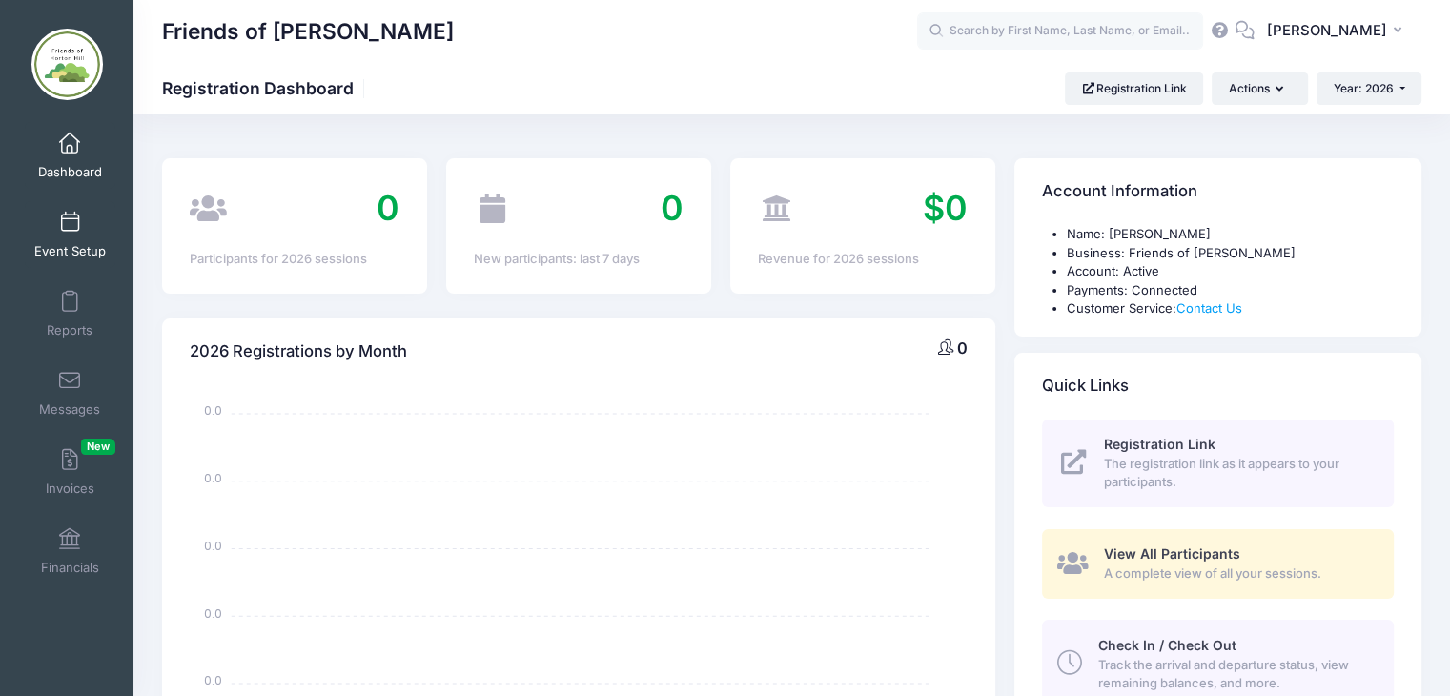
click at [70, 223] on span at bounding box center [70, 223] width 0 height 21
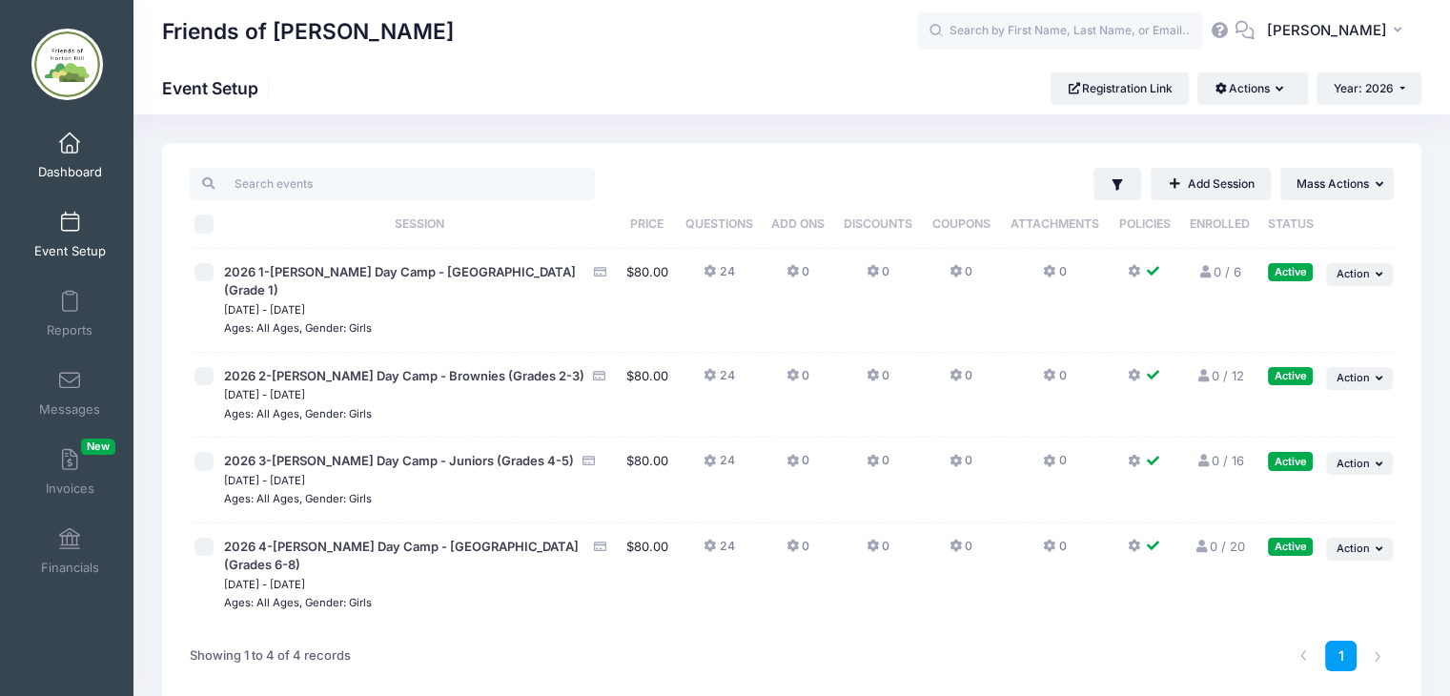
click at [70, 150] on span at bounding box center [70, 143] width 0 height 21
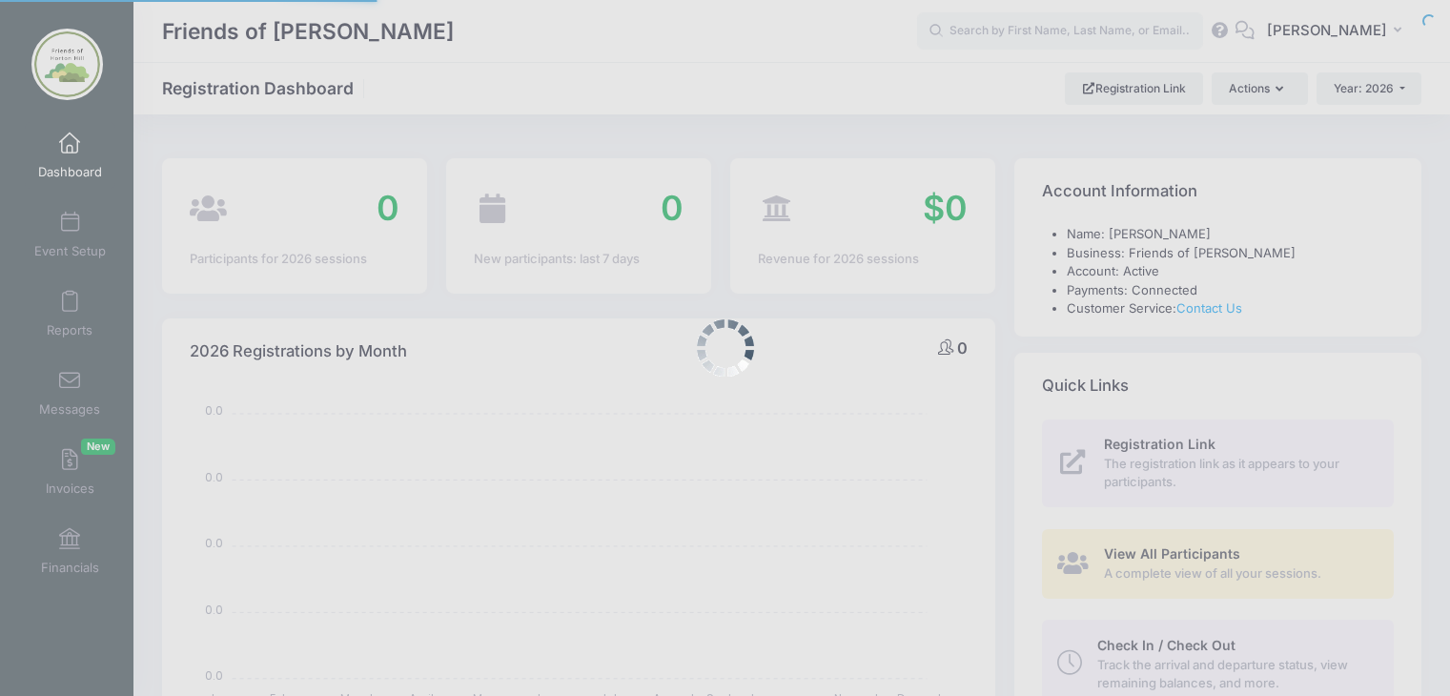
select select
